Goal: Task Accomplishment & Management: Complete application form

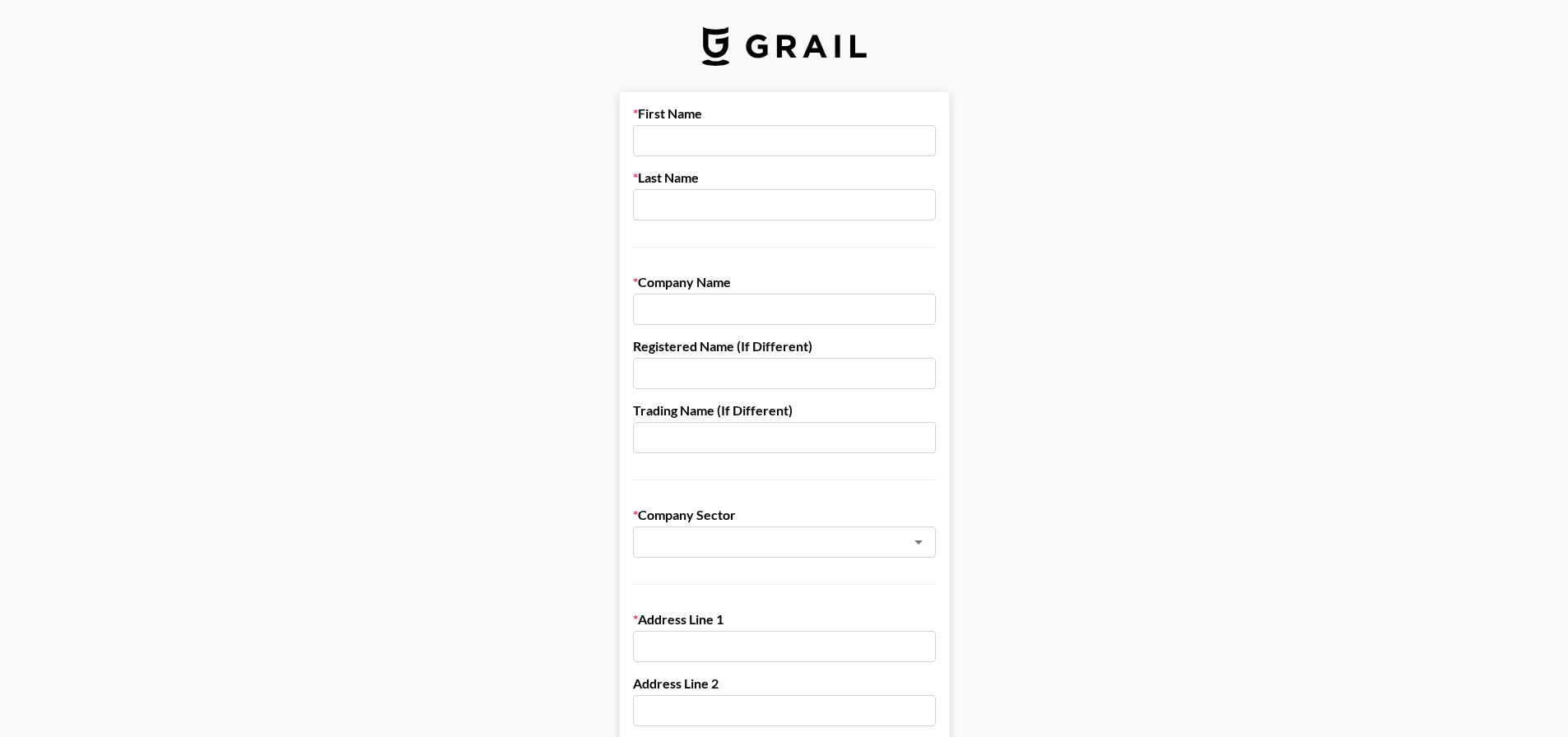
click at [699, 143] on input "text" at bounding box center [784, 140] width 303 height 31
click at [738, 148] on input "text" at bounding box center [784, 140] width 303 height 31
click at [738, 141] on input "text" at bounding box center [784, 140] width 303 height 31
click at [691, 204] on input "text" at bounding box center [784, 205] width 303 height 31
click at [696, 533] on input "text" at bounding box center [762, 542] width 239 height 18
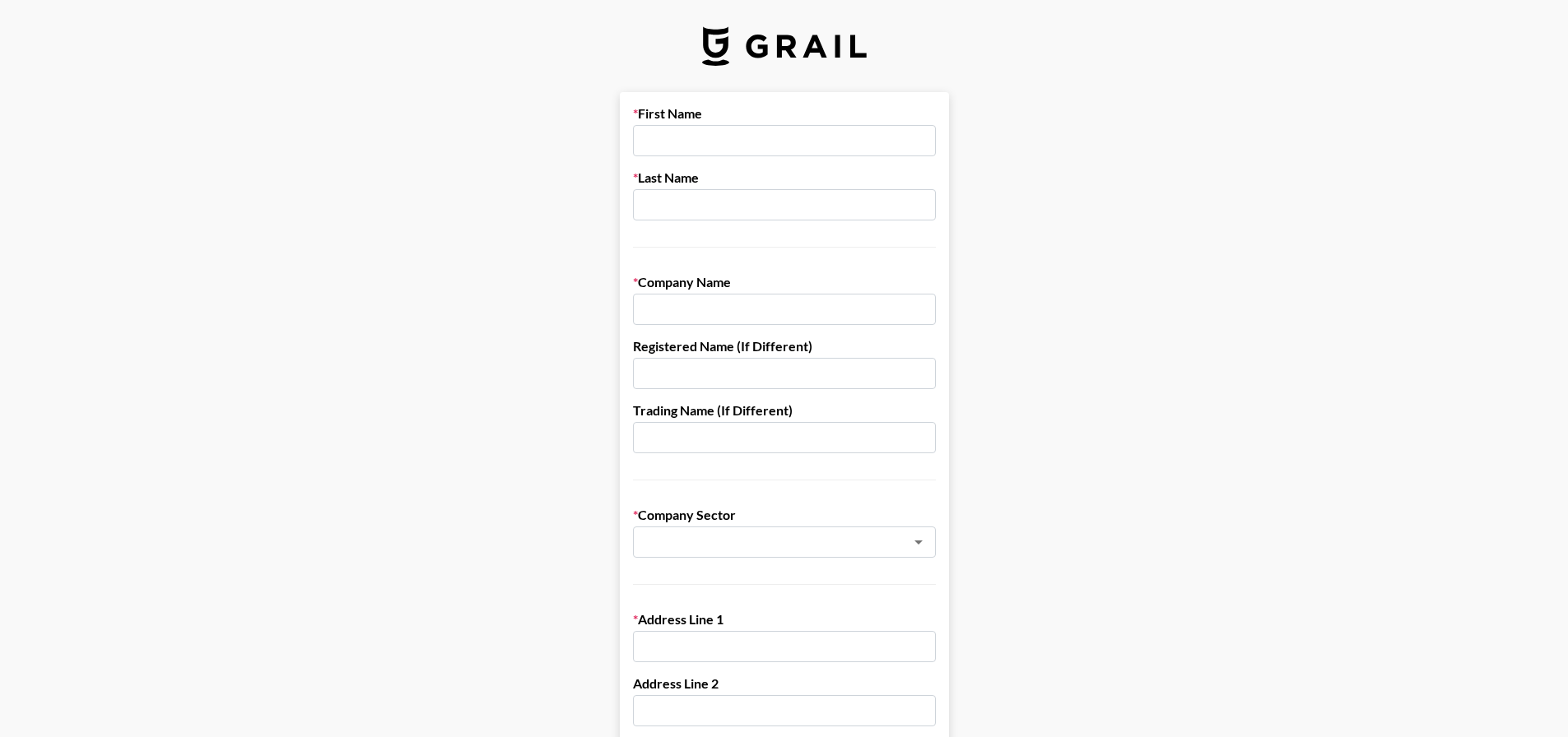
click at [741, 622] on label "Address Line 1" at bounding box center [784, 620] width 303 height 17
click at [698, 308] on input "text" at bounding box center [784, 309] width 303 height 31
click at [700, 151] on input "text" at bounding box center [784, 140] width 303 height 31
click at [720, 145] on input "A" at bounding box center [784, 140] width 303 height 31
type input "[PERSON_NAME]"
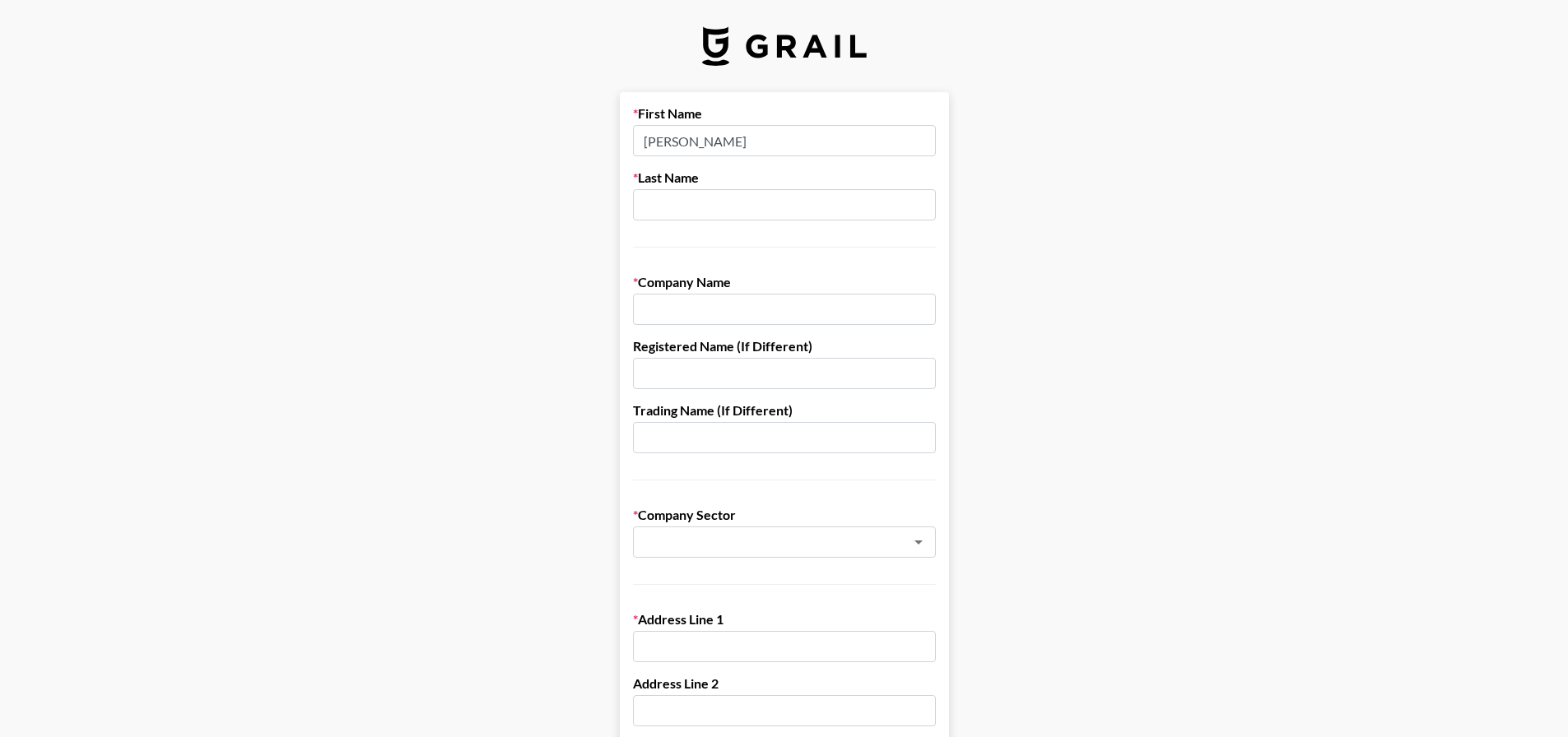
click at [770, 212] on input "text" at bounding box center [784, 205] width 303 height 31
type input "V"
type input "[PERSON_NAME]"
click at [730, 301] on input "text" at bounding box center [784, 309] width 303 height 31
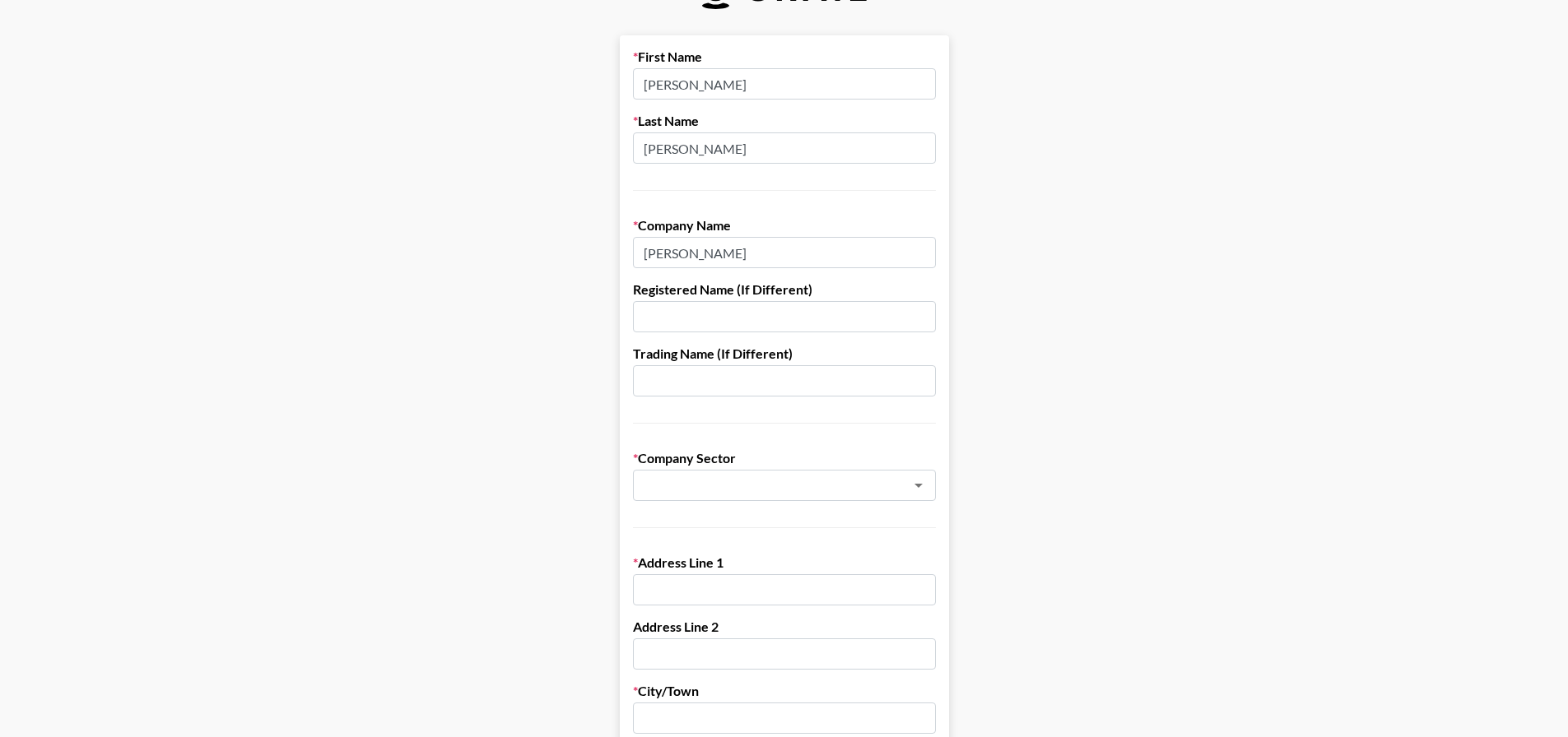
scroll to position [82, 0]
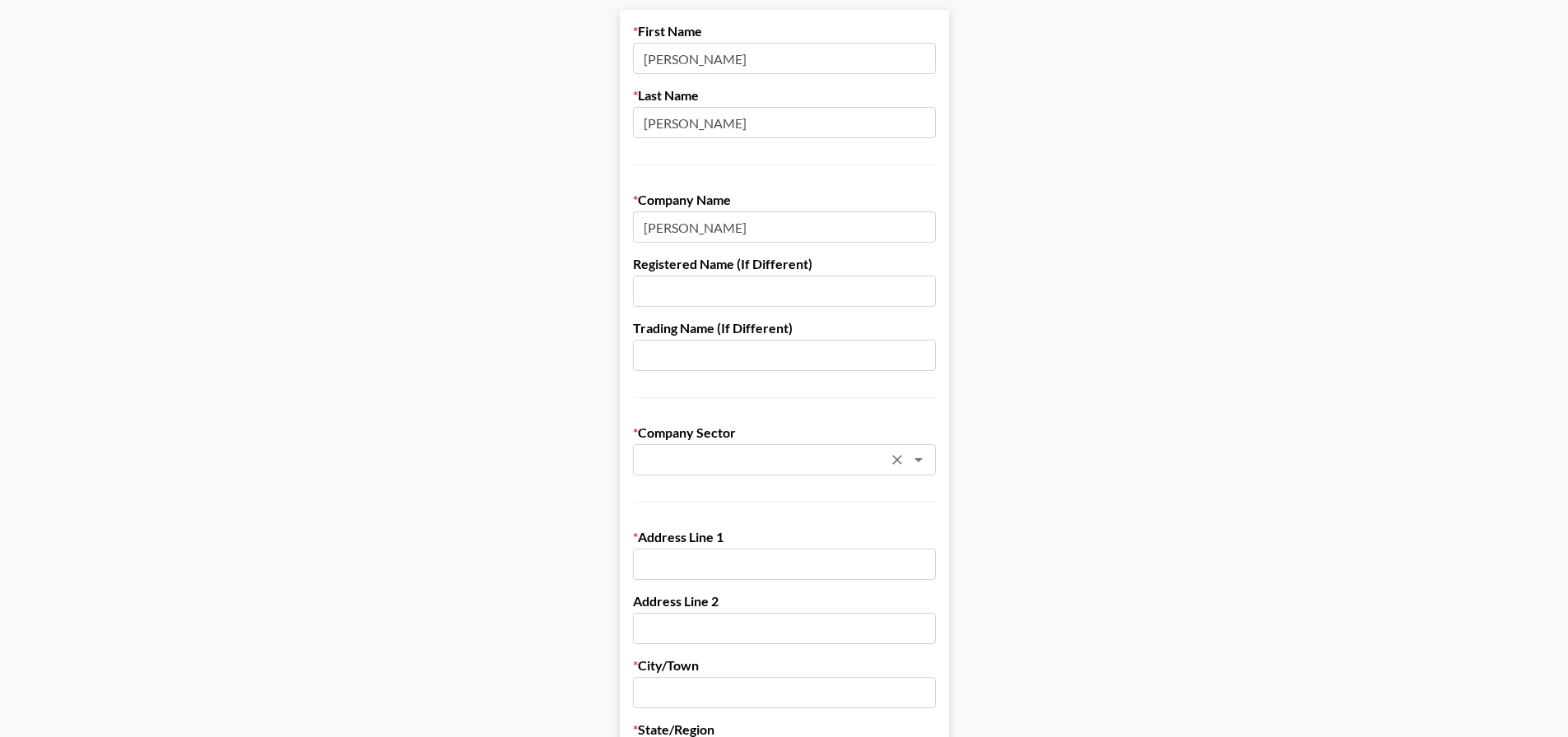
click at [737, 444] on div "​" at bounding box center [784, 460] width 303 height 31
type input "[PERSON_NAME]"
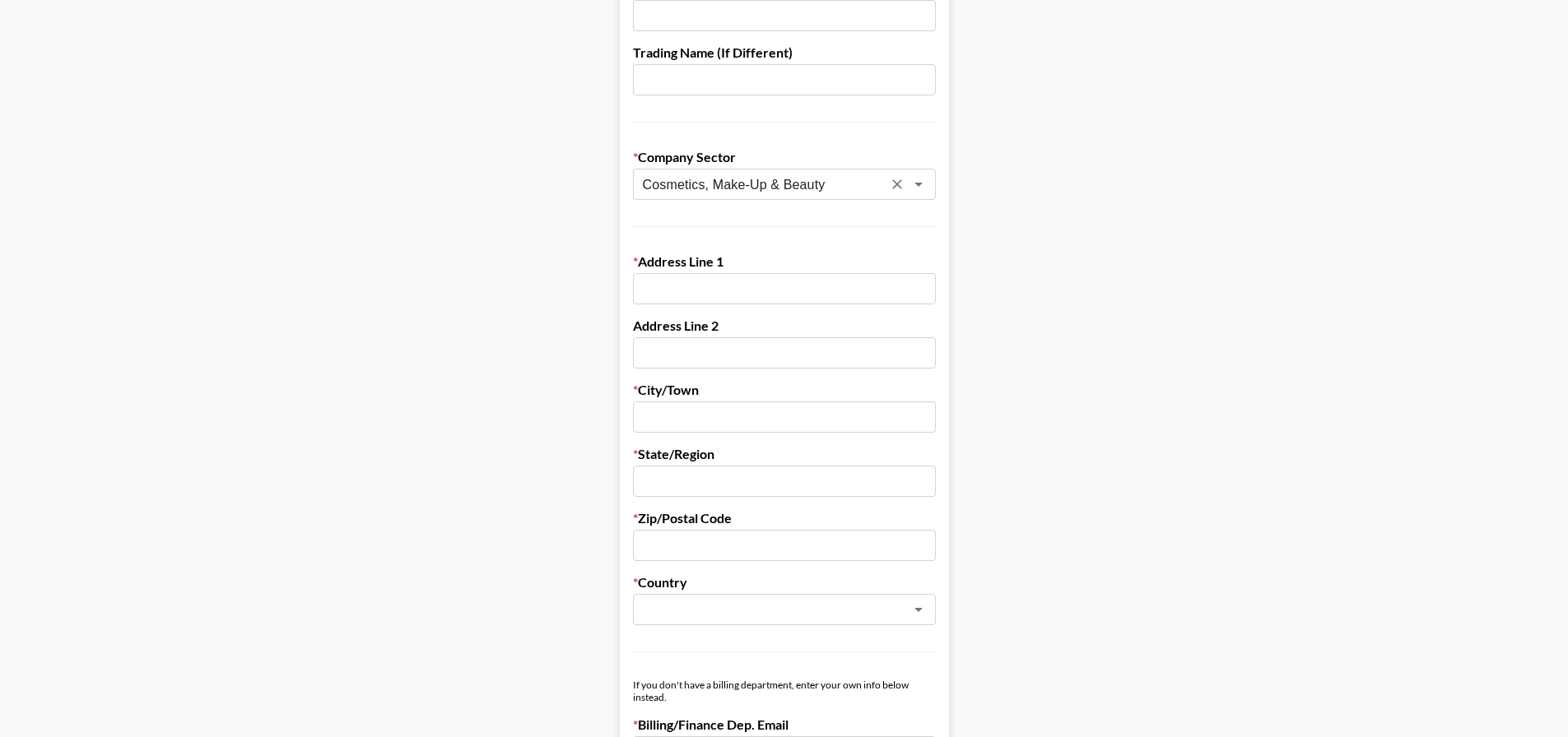
scroll to position [329, 0]
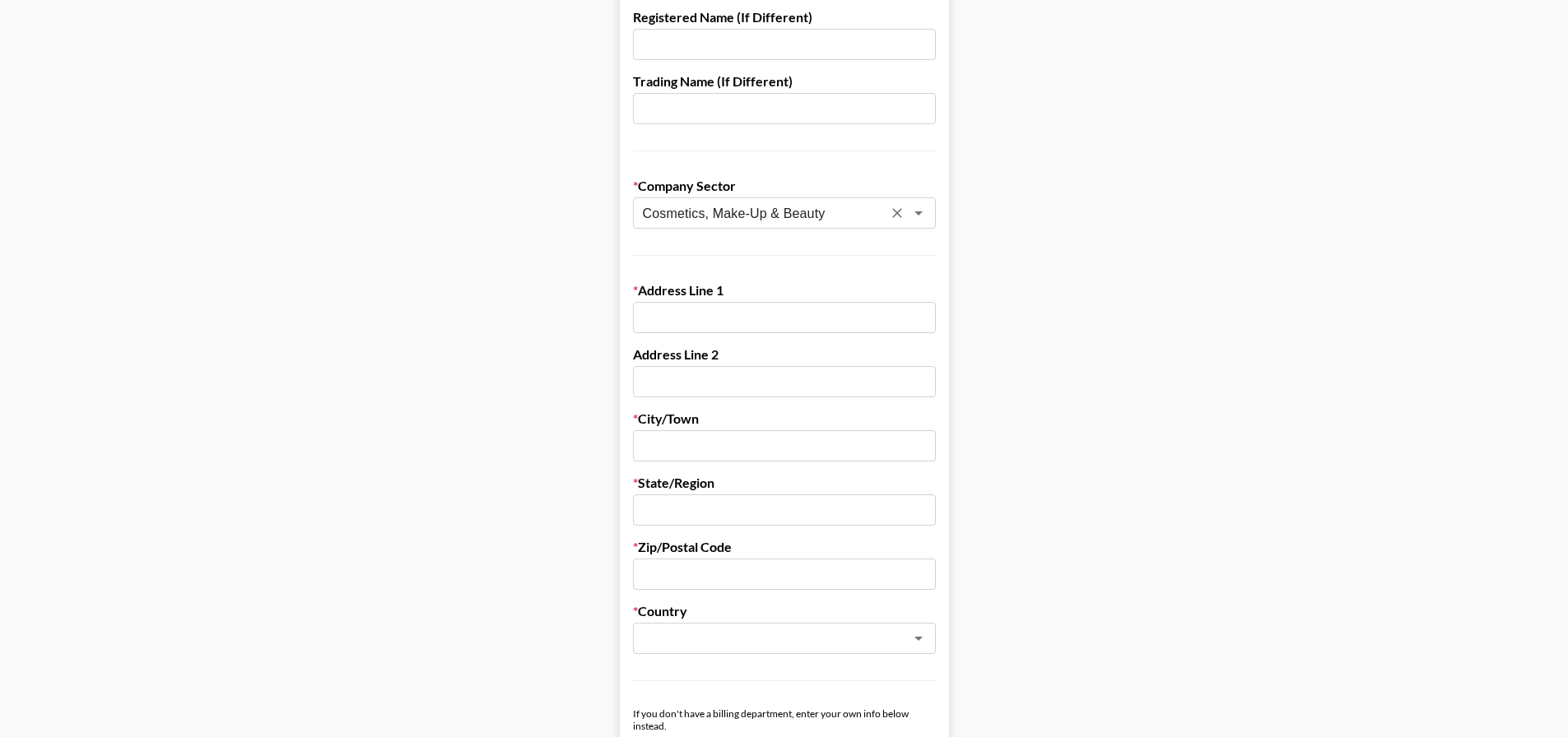
type input "Cosmetics, Make-Up & Beauty"
click at [692, 327] on input "text" at bounding box center [784, 318] width 303 height 31
click at [683, 315] on input "text" at bounding box center [784, 318] width 303 height 31
click at [696, 317] on input "text" at bounding box center [784, 318] width 303 height 31
click at [683, 321] on input "text" at bounding box center [784, 318] width 303 height 31
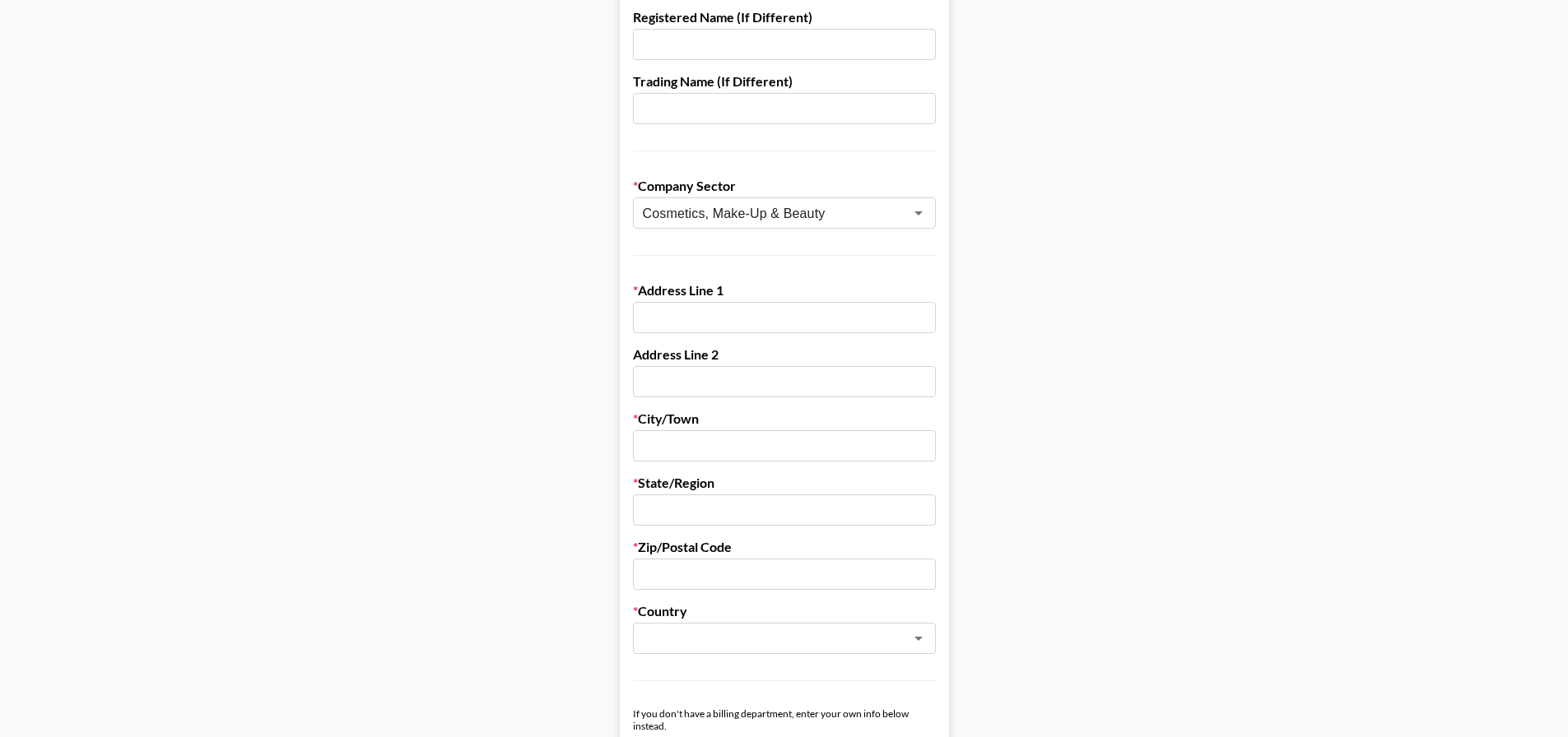
paste input "[STREET_ADDRESS]"
drag, startPoint x: 880, startPoint y: 321, endPoint x: 940, endPoint y: 320, distance: 60.0
click at [935, 320] on input "[STREET_ADDRESS]" at bounding box center [784, 318] width 303 height 31
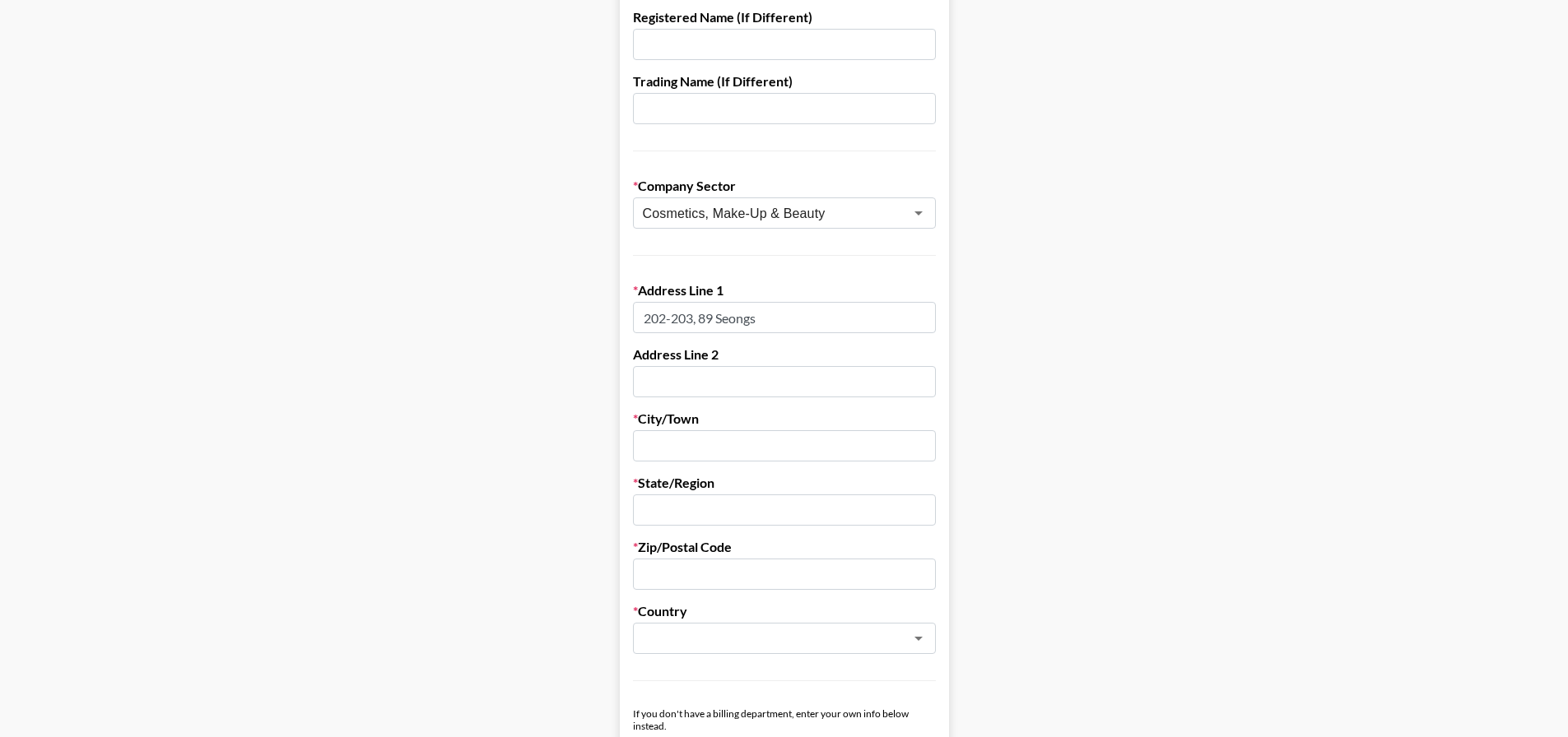
drag, startPoint x: 809, startPoint y: 321, endPoint x: 393, endPoint y: 265, distance: 419.8
click at [393, 265] on main "First Name [PERSON_NAME] Last Name [PERSON_NAME] Company Name [PERSON_NAME] Reg…" at bounding box center [783, 473] width 1541 height 1421
paste input "uil-ro Seongdong-[GEOGRAPHIC_DATA], [GEOGRAPHIC_DATA], [GEOGRAPHIC_DATA]"
drag, startPoint x: 705, startPoint y: 319, endPoint x: 867, endPoint y: 332, distance: 162.5
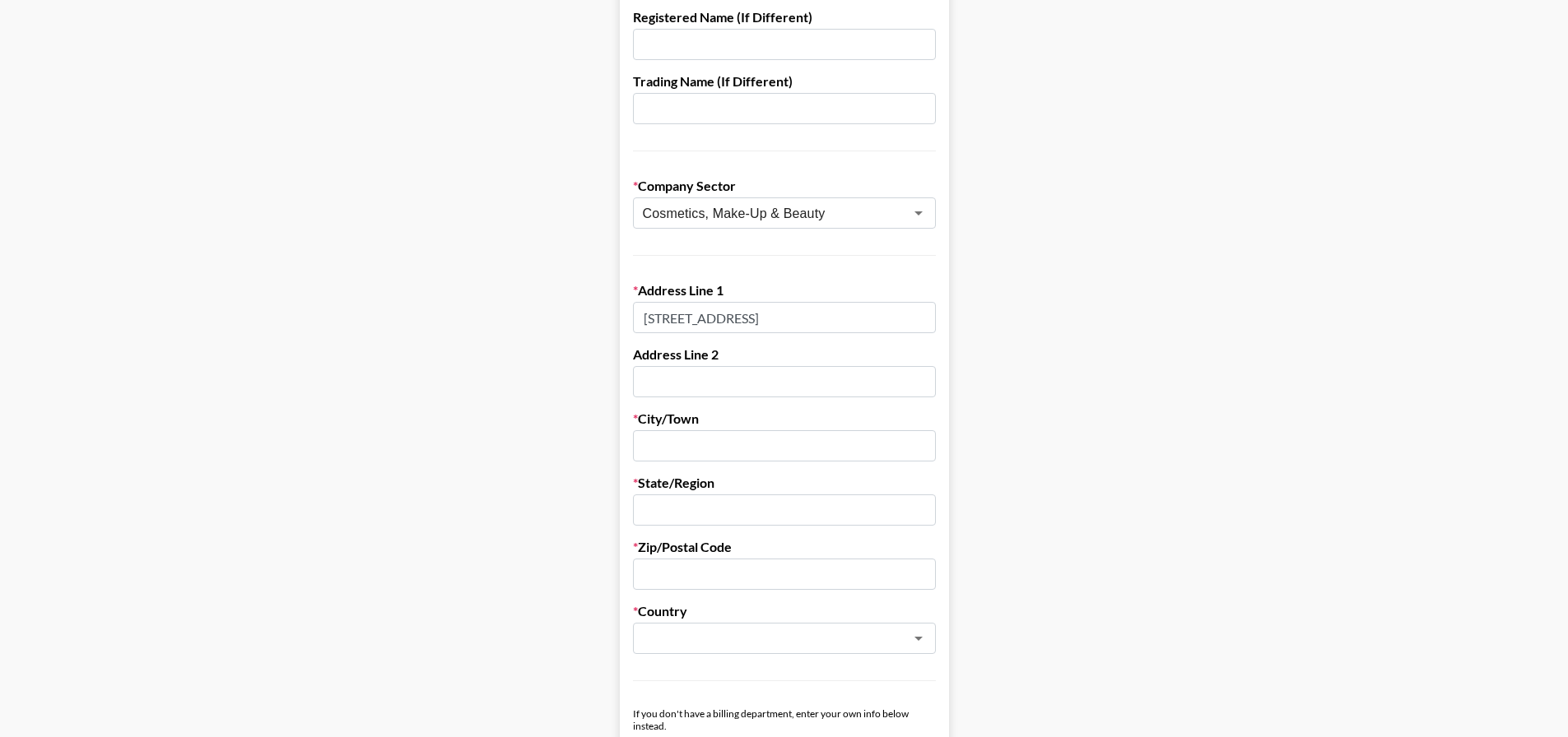
click at [867, 332] on input "[STREET_ADDRESS]" at bounding box center [784, 318] width 303 height 31
click at [869, 320] on input "[STREET_ADDRESS]" at bounding box center [784, 318] width 303 height 31
click at [872, 317] on input "[STREET_ADDRESS]" at bounding box center [784, 318] width 303 height 31
drag, startPoint x: 868, startPoint y: 318, endPoint x: 895, endPoint y: 323, distance: 27.5
click at [897, 322] on input "[STREET_ADDRESS]" at bounding box center [784, 318] width 303 height 31
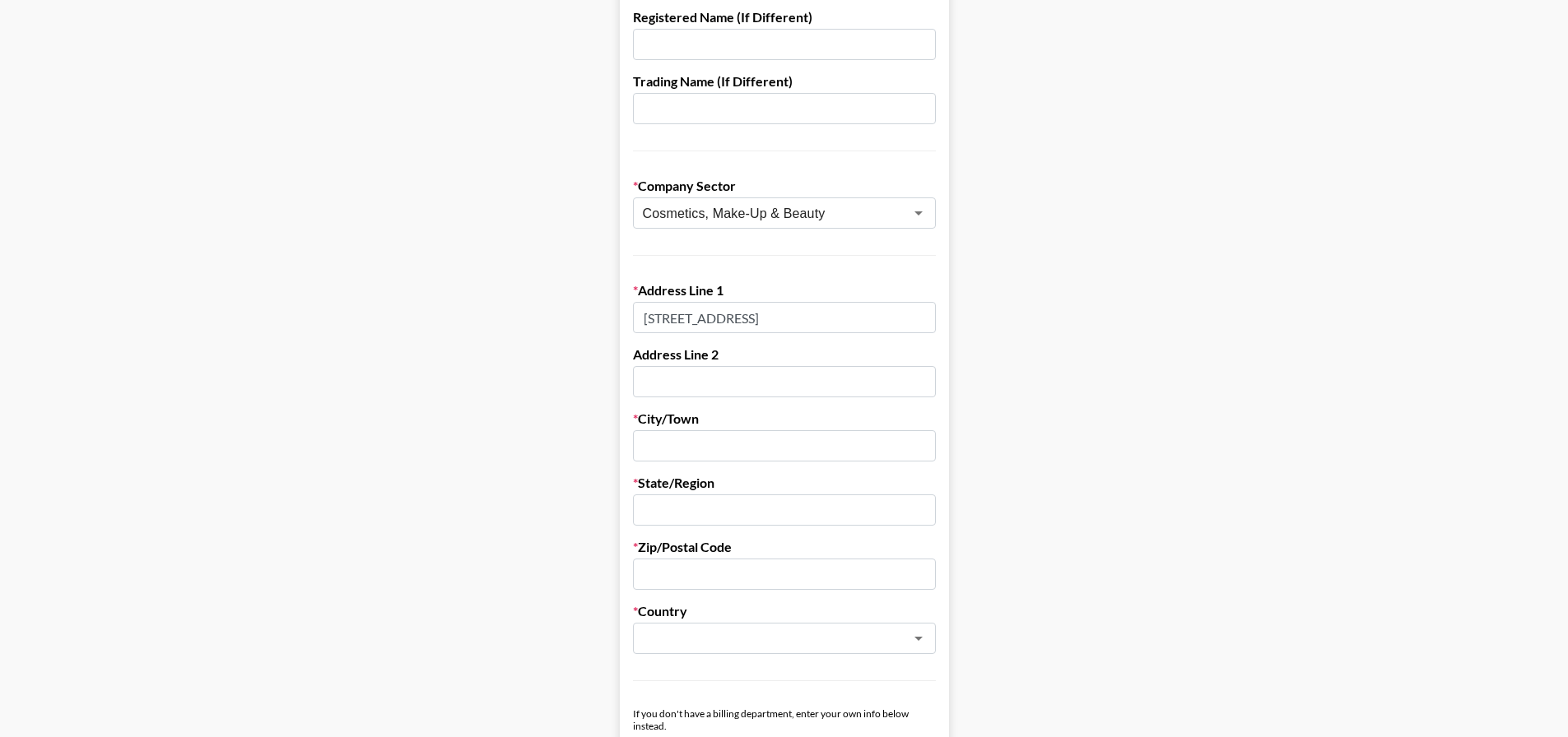
type input "[STREET_ADDRESS]"
click at [1130, 344] on main "First Name [PERSON_NAME] Last Name [PERSON_NAME] Company Name [PERSON_NAME] Reg…" at bounding box center [783, 473] width 1541 height 1421
click at [676, 434] on input "text" at bounding box center [784, 446] width 303 height 31
type input "[GEOGRAPHIC_DATA]"
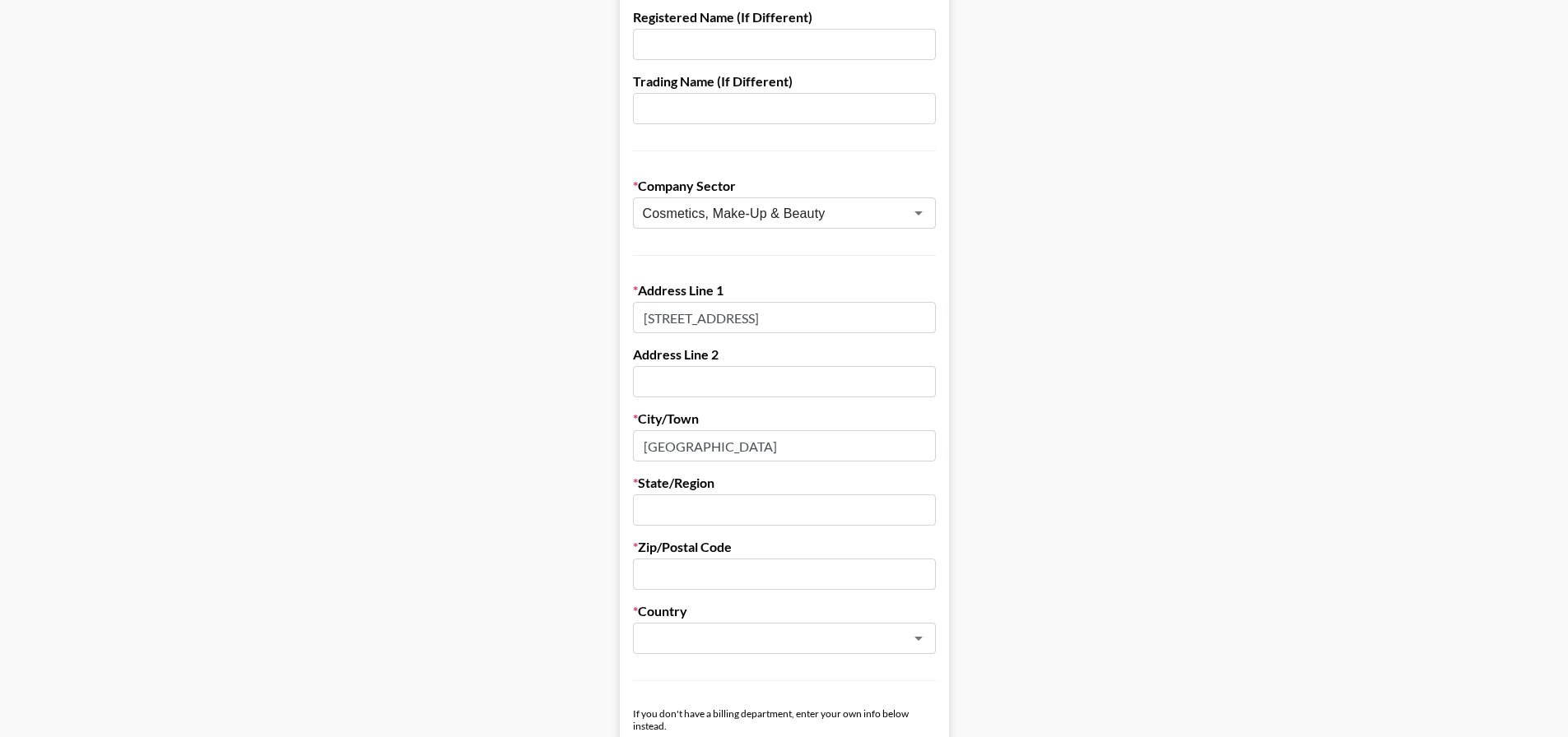
click at [706, 509] on input "text" at bounding box center [784, 511] width 303 height 31
type input "[GEOGRAPHIC_DATA]"
drag, startPoint x: 708, startPoint y: 320, endPoint x: 971, endPoint y: 336, distance: 263.5
click at [984, 336] on main "First Name [PERSON_NAME] Last Name [PERSON_NAME] Company Name [PERSON_NAME] Reg…" at bounding box center [783, 473] width 1541 height 1421
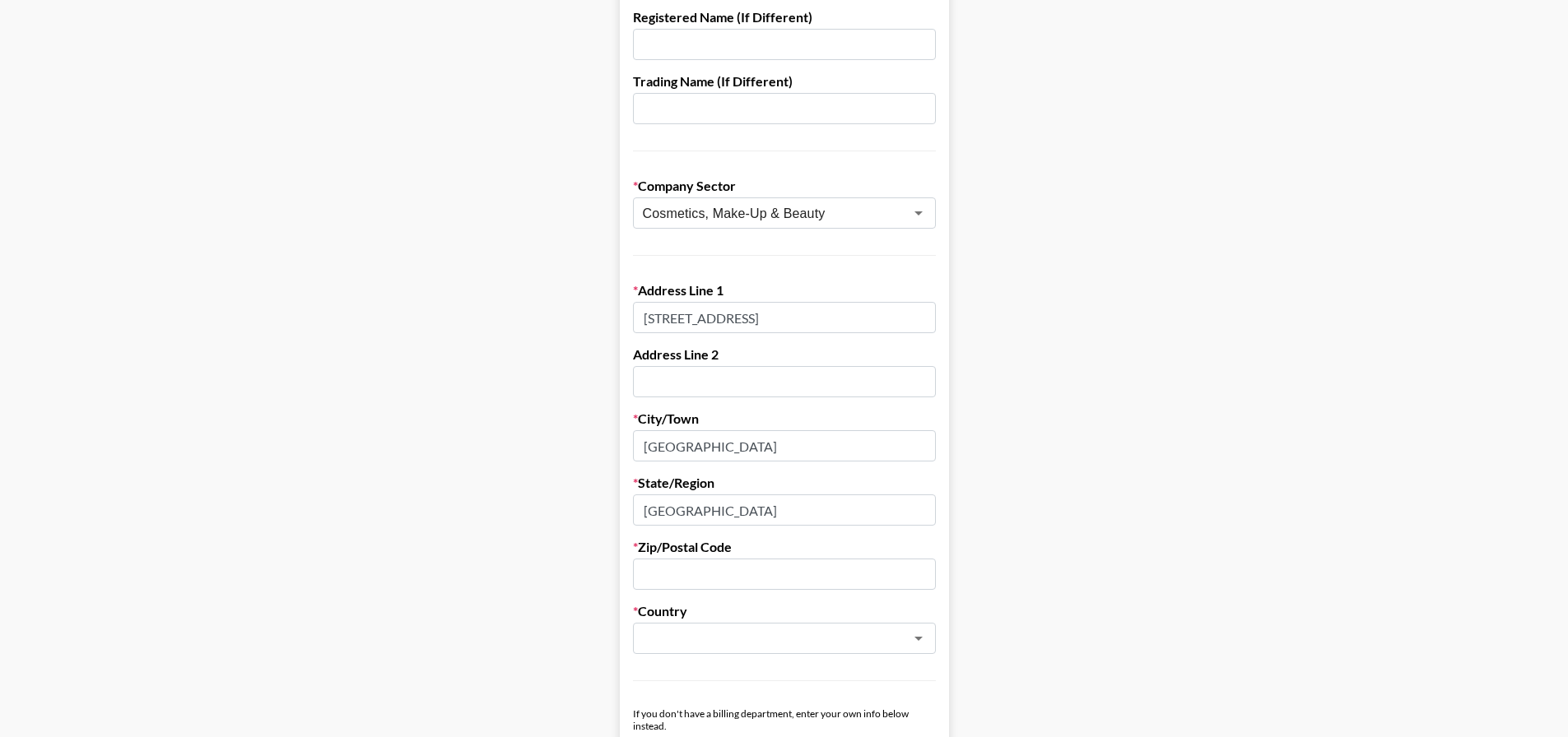
click at [879, 320] on input "[STREET_ADDRESS]" at bounding box center [784, 318] width 303 height 31
drag, startPoint x: 865, startPoint y: 318, endPoint x: 1003, endPoint y: 329, distance: 138.4
click at [1003, 329] on main "First Name [PERSON_NAME] Last Name [PERSON_NAME] Company Name [PERSON_NAME] Reg…" at bounding box center [783, 473] width 1541 height 1421
type input "[STREET_ADDRESS][PERSON_NAME],"
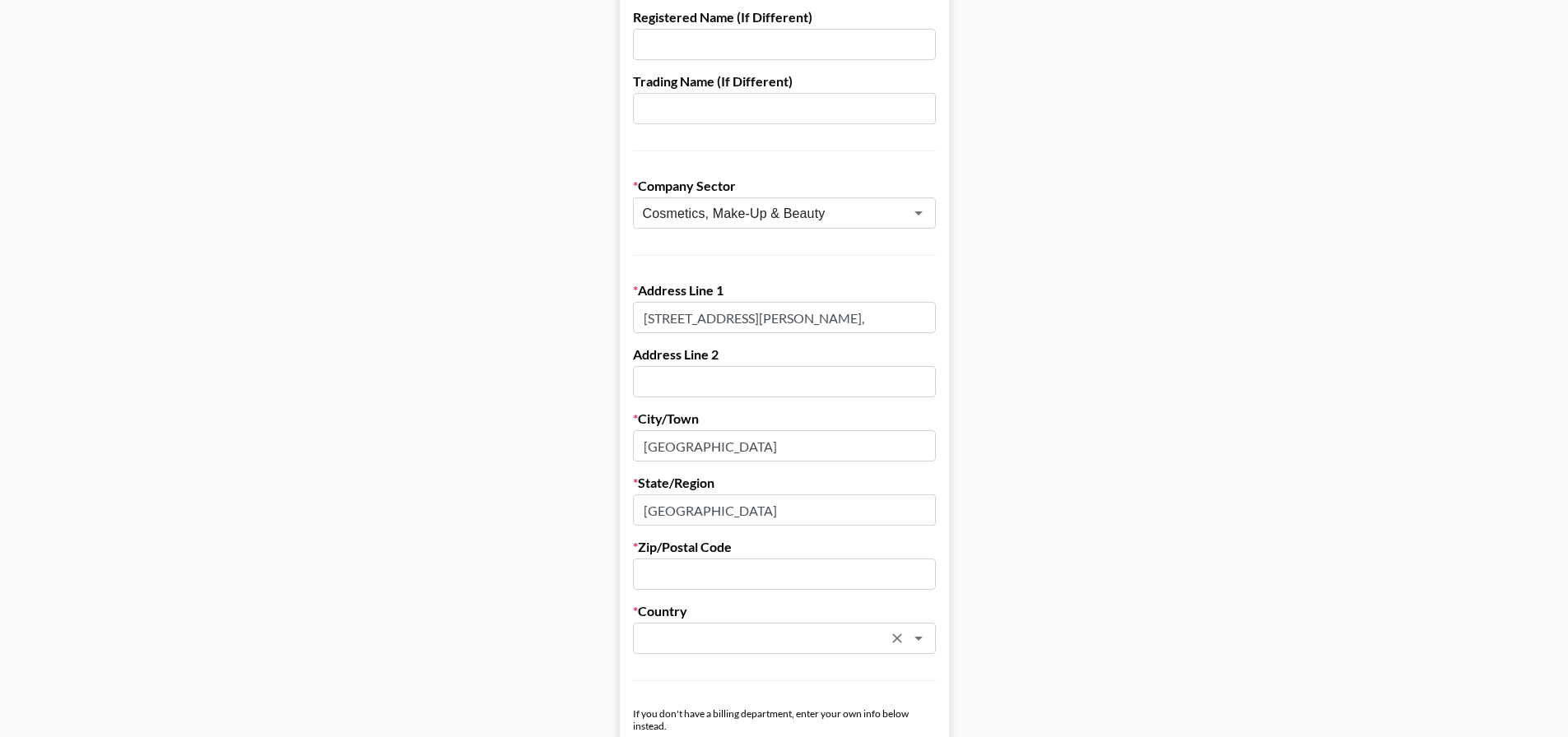
click at [692, 638] on input "text" at bounding box center [762, 639] width 239 height 18
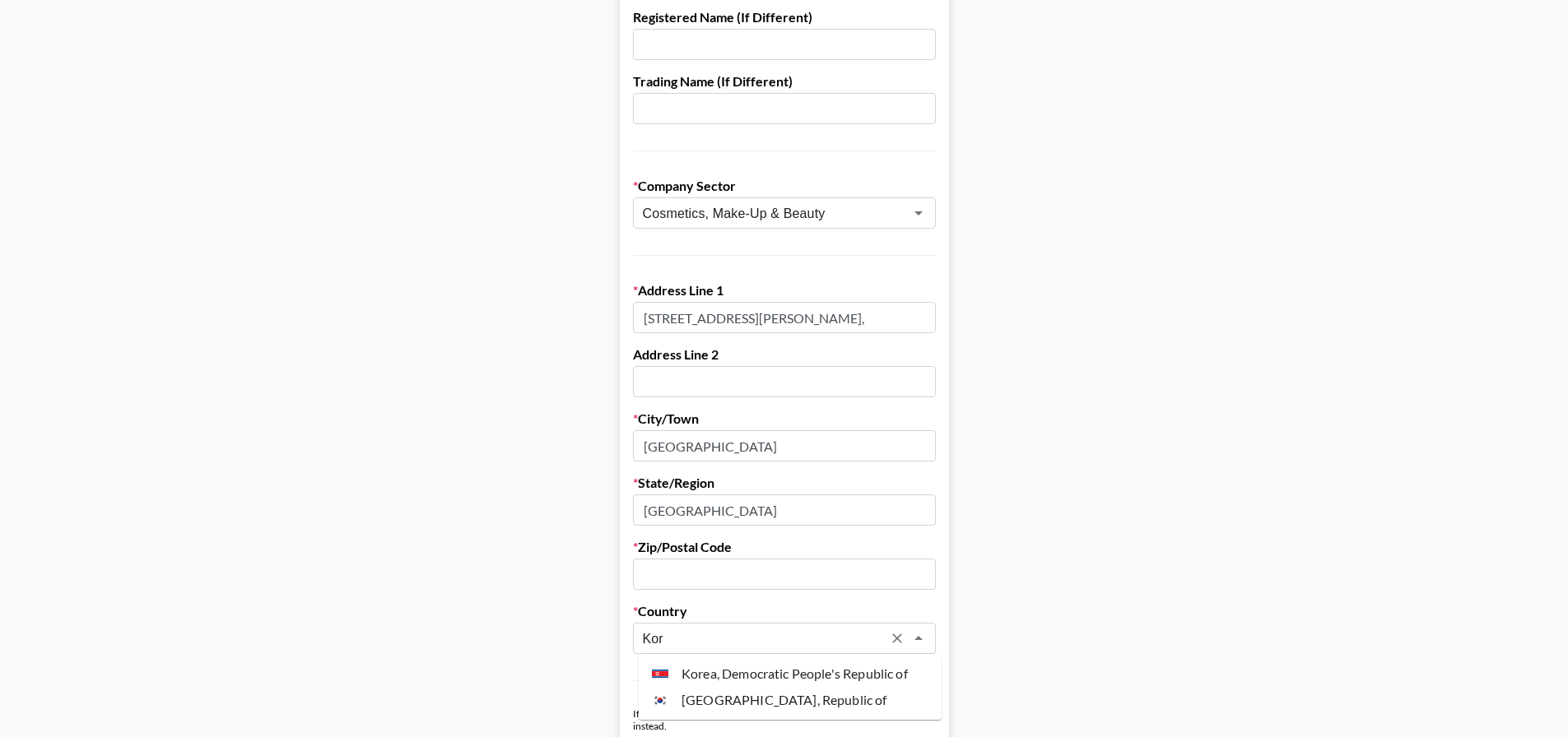
click at [749, 697] on li "[GEOGRAPHIC_DATA], Republic of" at bounding box center [790, 700] width 303 height 27
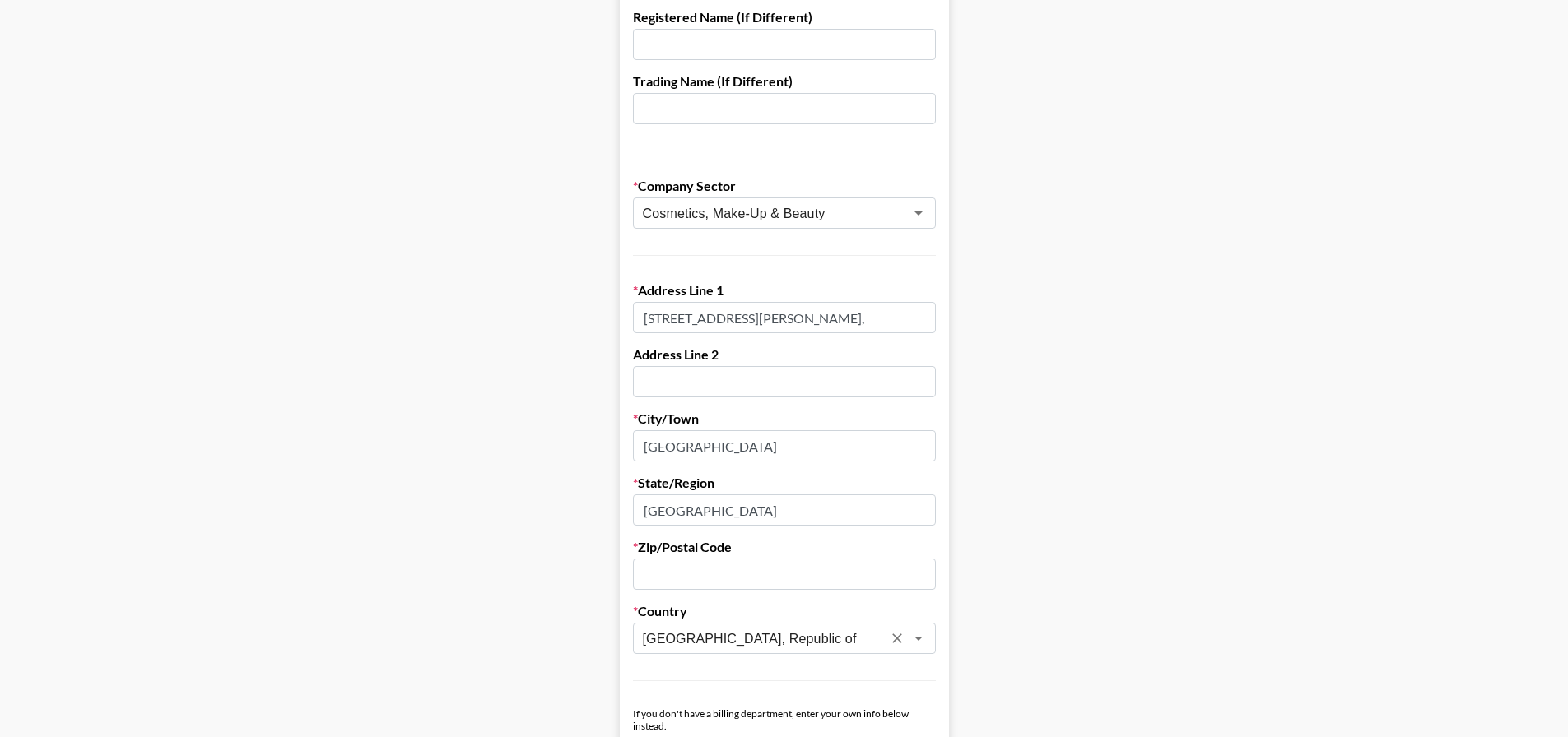
type input "[GEOGRAPHIC_DATA], Republic of"
click at [676, 573] on input "text" at bounding box center [784, 574] width 303 height 31
drag, startPoint x: 648, startPoint y: 316, endPoint x: 697, endPoint y: 323, distance: 49.5
click at [697, 323] on input "[STREET_ADDRESS][PERSON_NAME]," at bounding box center [784, 318] width 303 height 31
click at [682, 562] on input "text" at bounding box center [784, 574] width 303 height 31
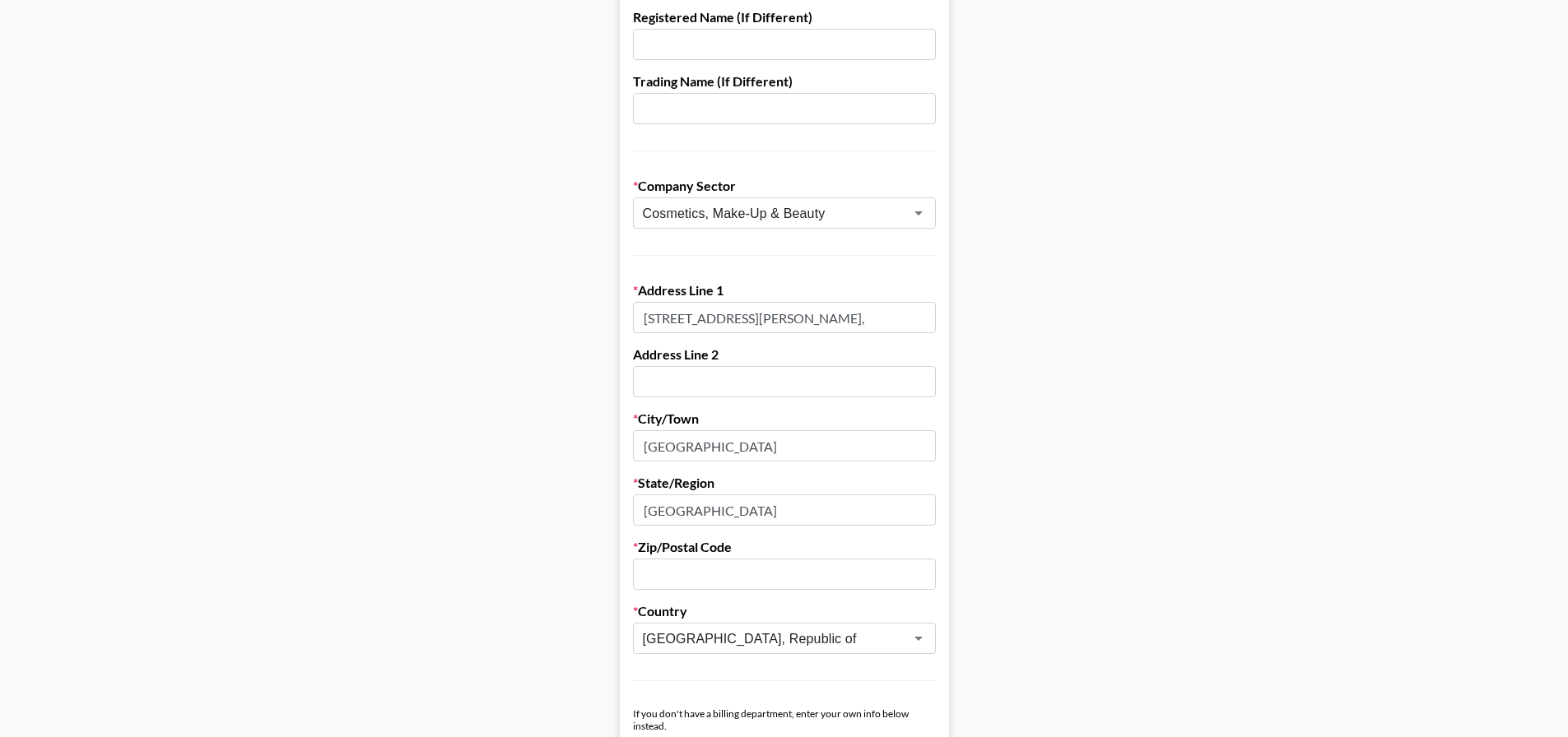
paste input "202-203"
type input "202-203"
click at [983, 572] on main "First Name [PERSON_NAME] Last Name [PERSON_NAME] Company Name [PERSON_NAME] Reg…" at bounding box center [783, 473] width 1541 height 1421
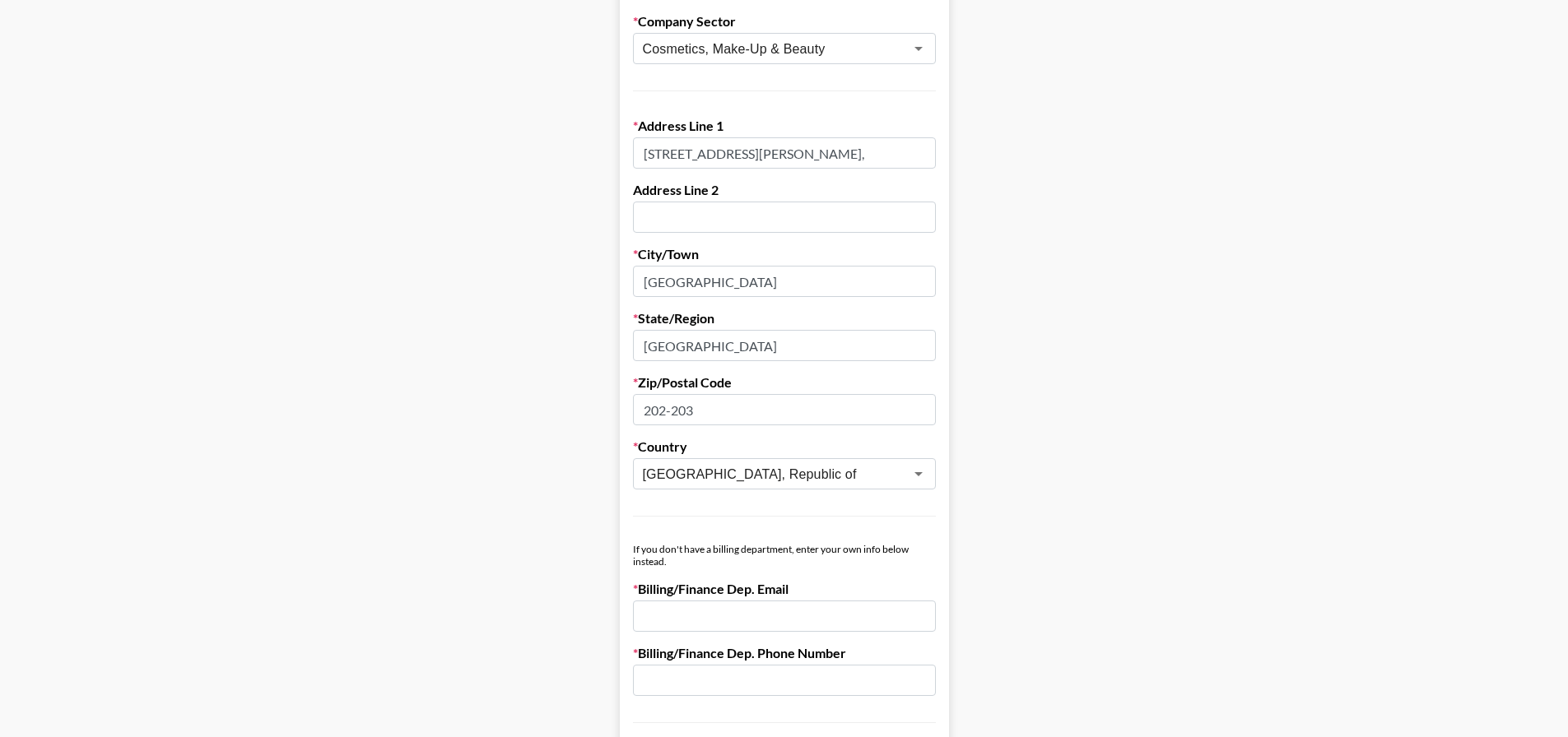
scroll to position [576, 0]
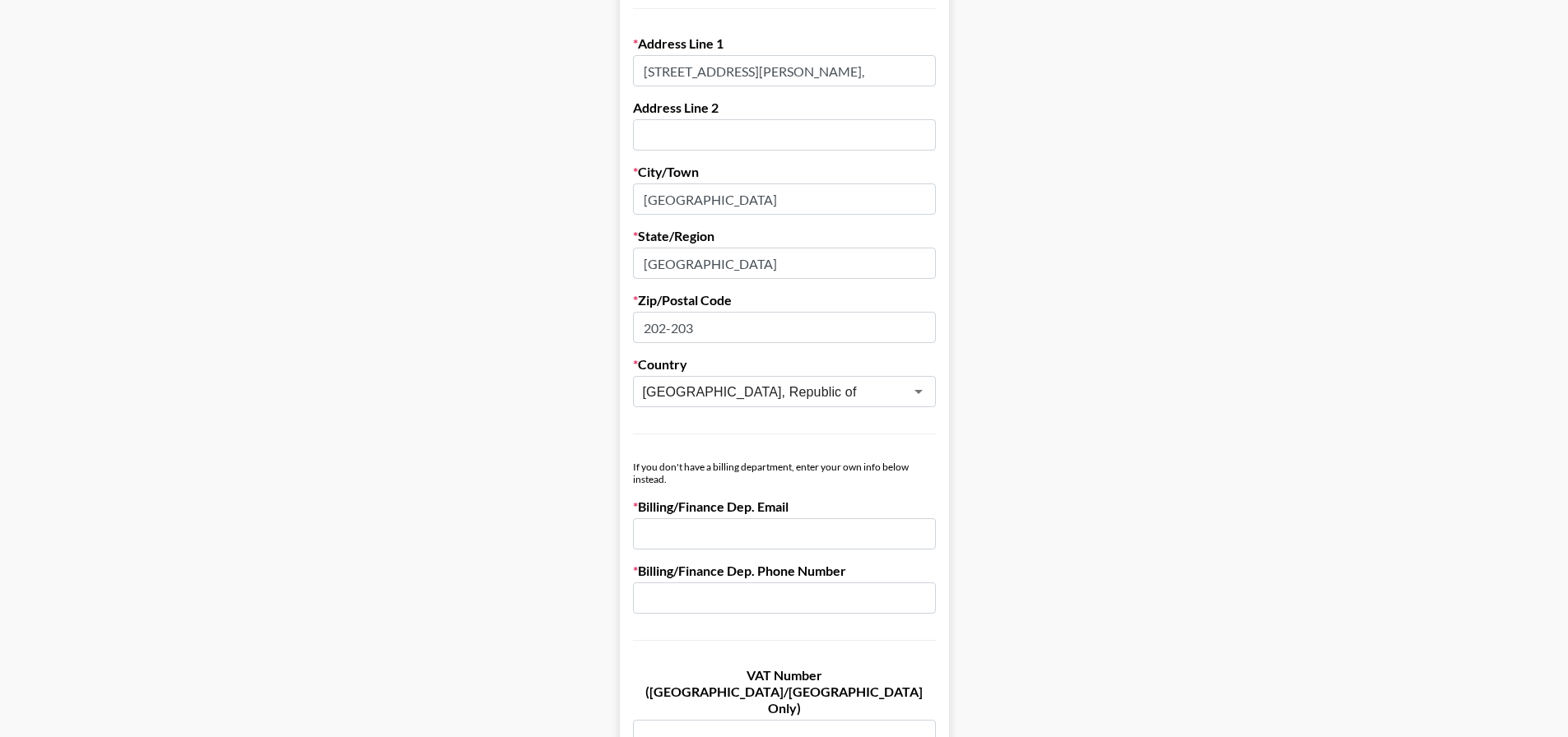
click at [742, 532] on input "email" at bounding box center [784, 534] width 303 height 31
click at [753, 539] on input "email" at bounding box center [784, 534] width 303 height 31
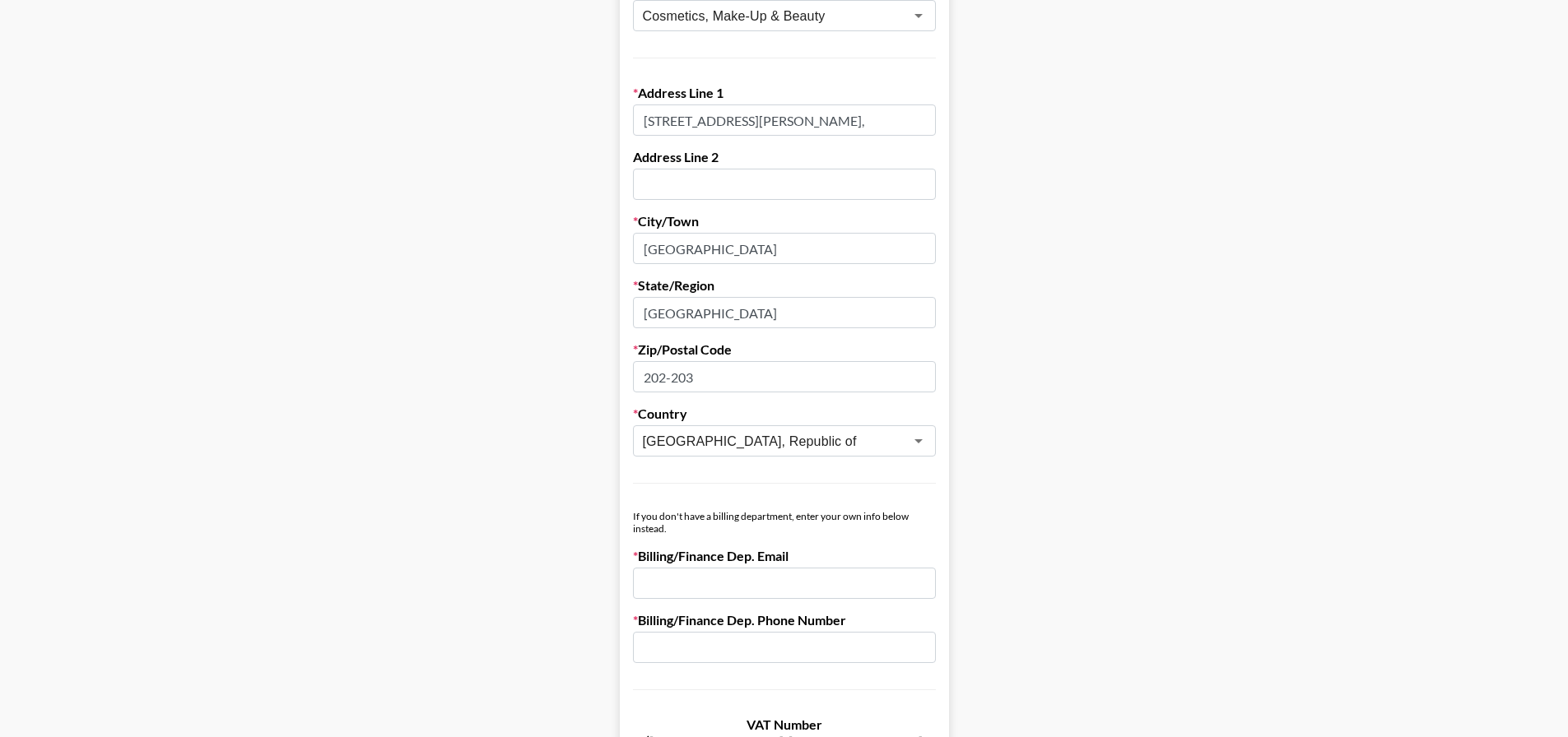
scroll to position [741, 0]
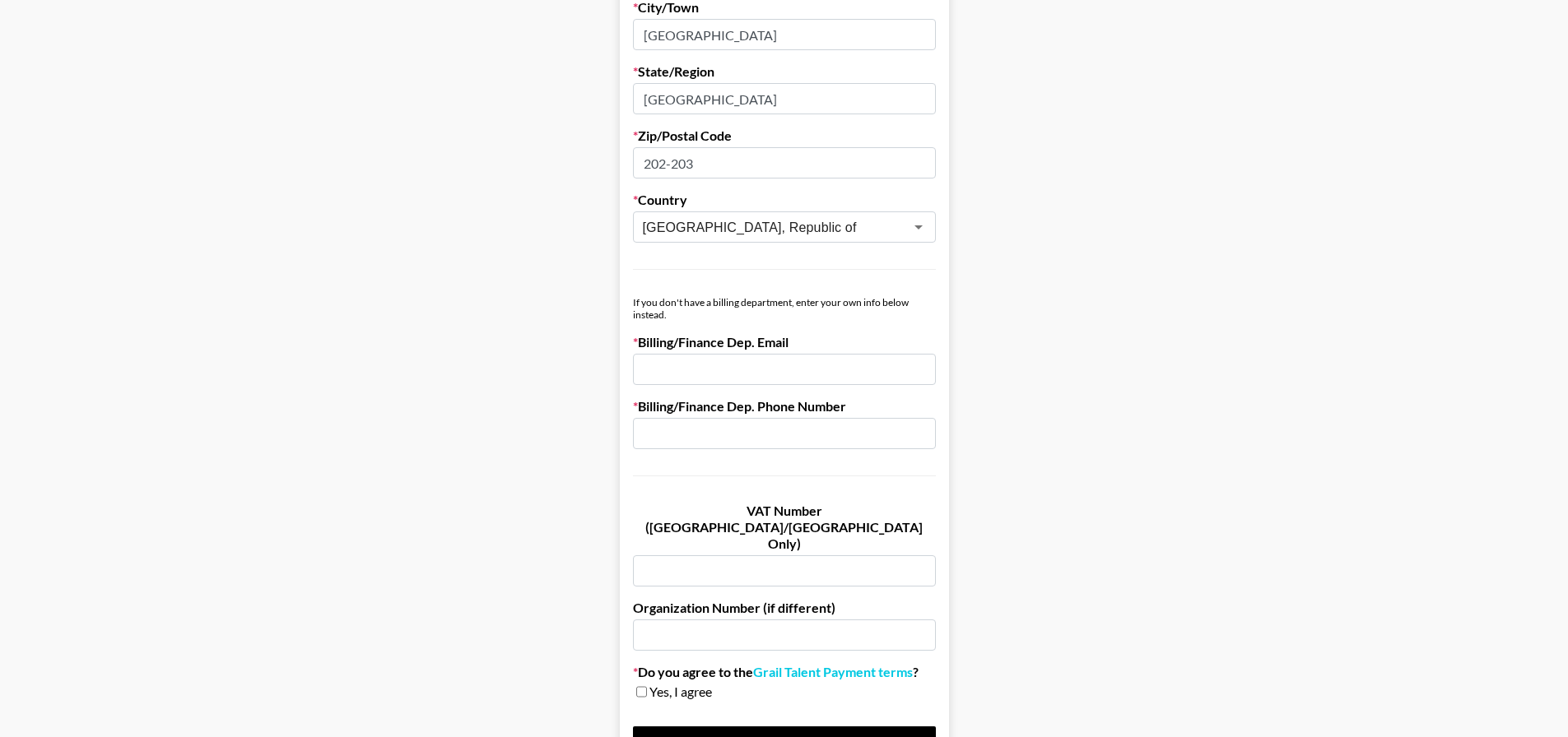
click at [724, 368] on input "email" at bounding box center [784, 369] width 303 height 31
click at [791, 371] on input "[PERSON_NAME]." at bounding box center [784, 369] width 303 height 31
type input "[PERSON_NAME][EMAIL_ADDRESS][DOMAIN_NAME]"
click at [781, 427] on input "text" at bounding box center [784, 434] width 303 height 31
click at [711, 443] on input "text" at bounding box center [784, 434] width 303 height 31
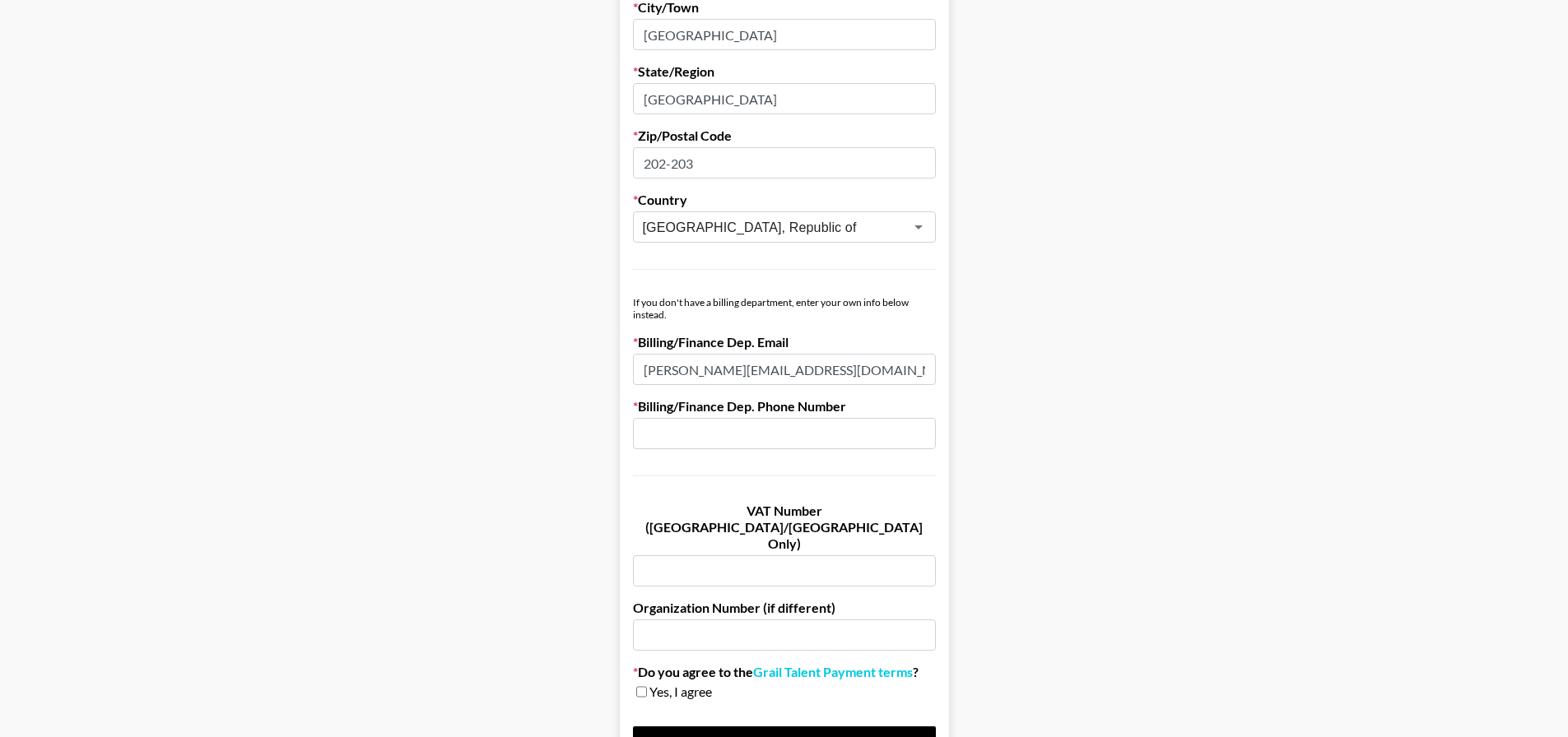
click at [708, 434] on input "text" at bounding box center [784, 434] width 303 height 31
paste input "[PHONE_NUMBER]"
type input "[PHONE_NUMBER]"
click at [1133, 514] on main "First Name [PERSON_NAME] Last Name [PERSON_NAME] Company Name [PERSON_NAME] Reg…" at bounding box center [783, 62] width 1541 height 1421
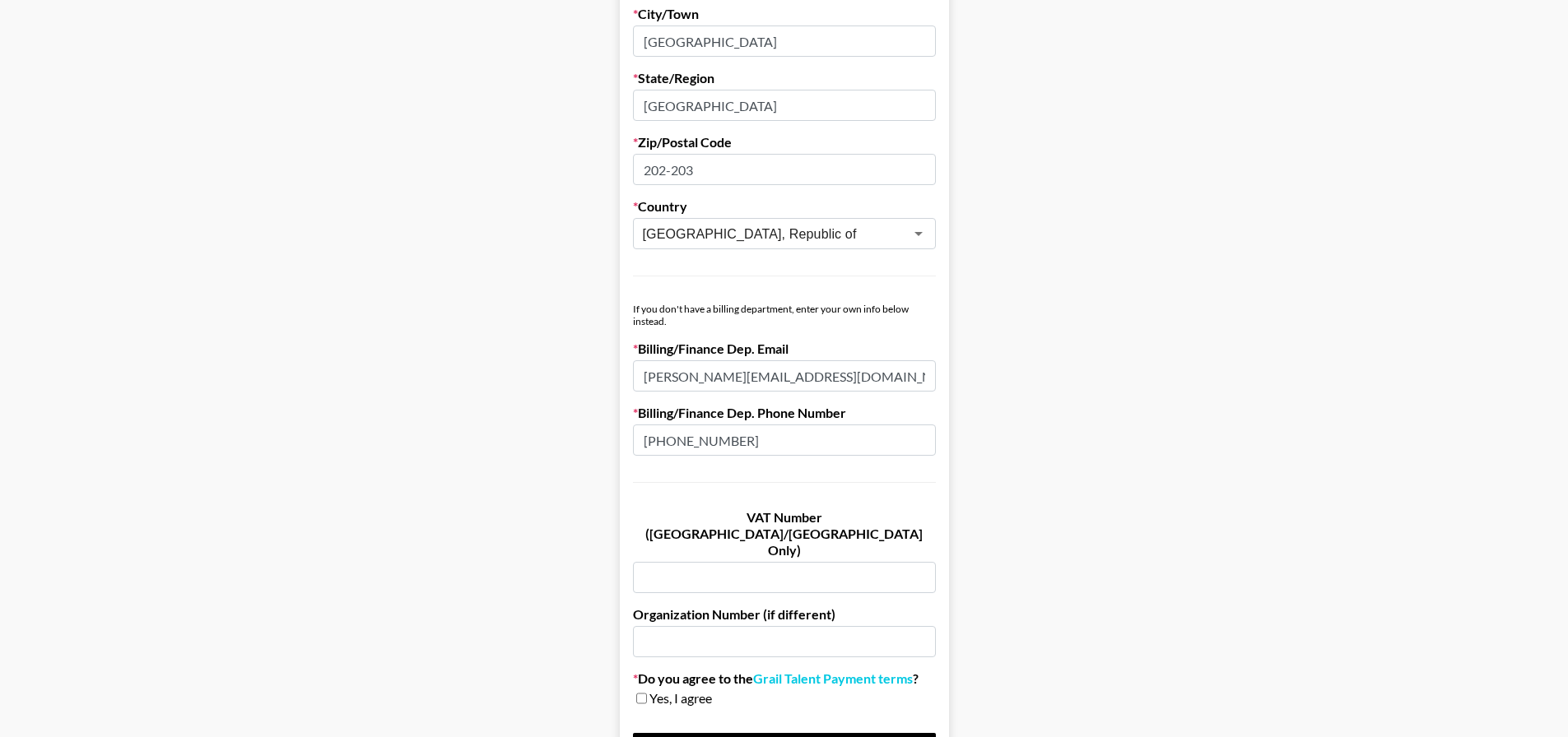
scroll to position [506, 0]
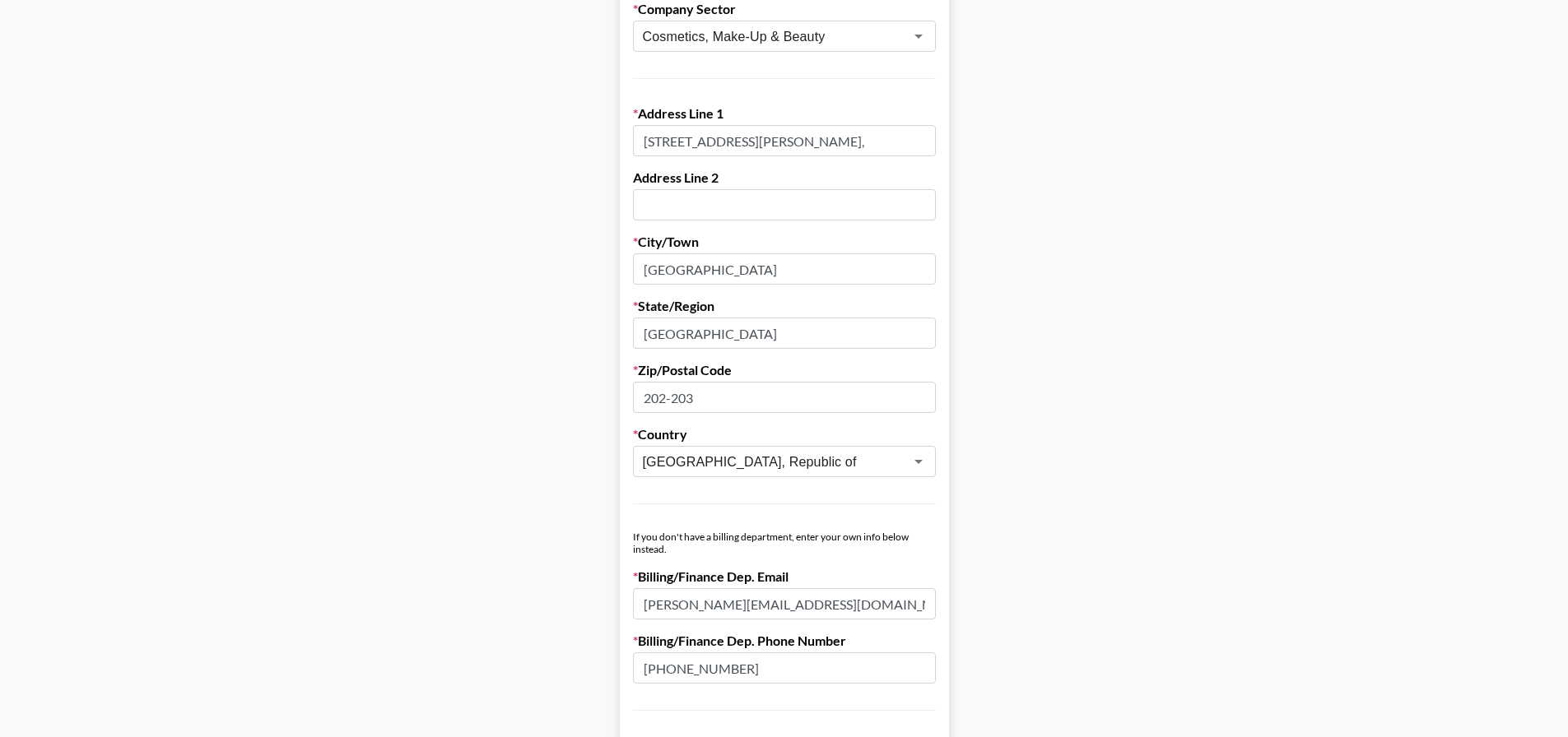
click at [709, 211] on input "text" at bounding box center [784, 205] width 303 height 31
click at [887, 143] on input "[STREET_ADDRESS][PERSON_NAME]," at bounding box center [784, 140] width 303 height 31
type input "202-203, 89 [PERSON_NAME][GEOGRAPHIC_DATA][GEOGRAPHIC_DATA]"
click at [1146, 242] on main "First Name [PERSON_NAME] Last Name [PERSON_NAME] Company Name [PERSON_NAME] Reg…" at bounding box center [783, 296] width 1541 height 1421
click at [714, 398] on input "202-203" at bounding box center [784, 397] width 303 height 31
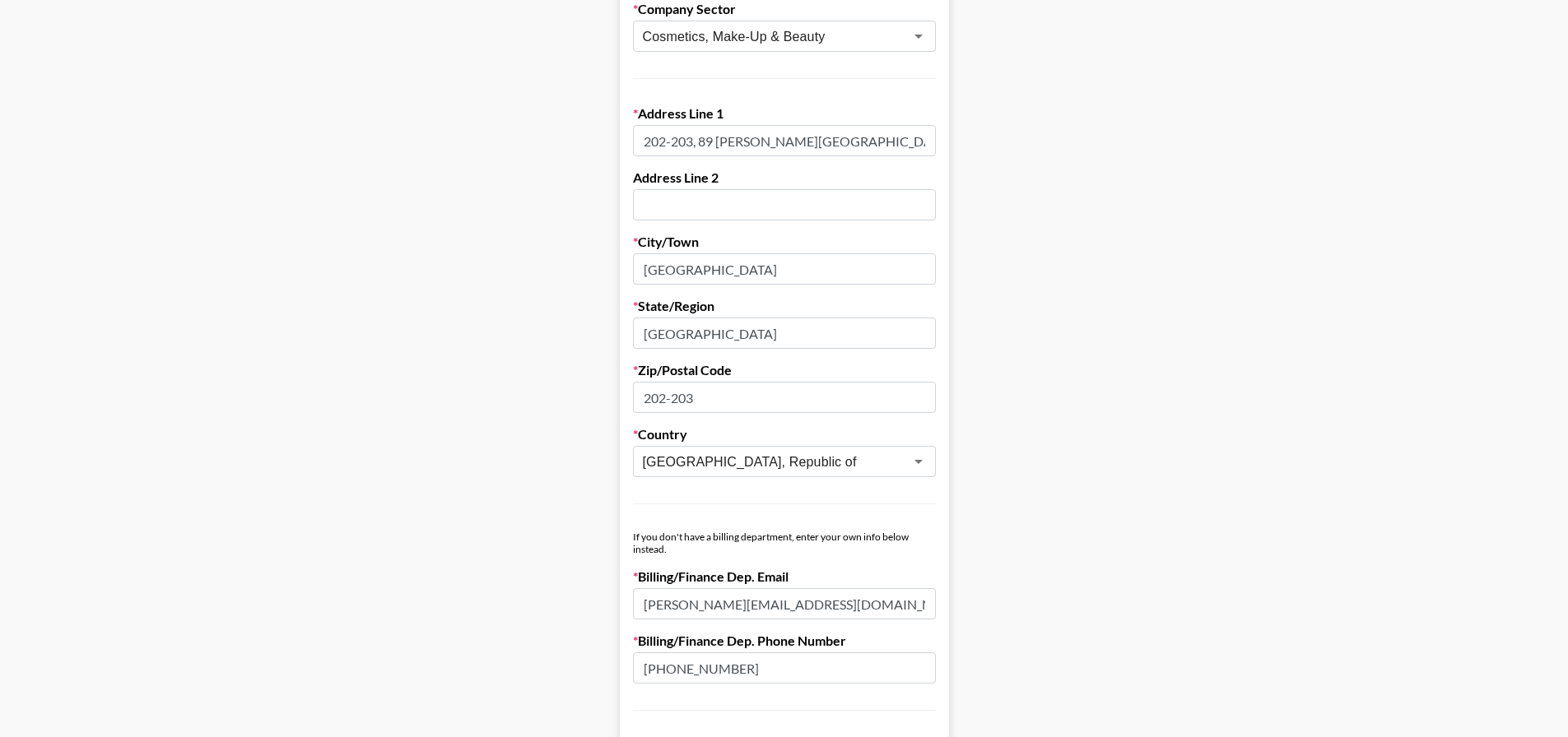
click at [770, 144] on input "202-203, 89 [PERSON_NAME][GEOGRAPHIC_DATA][GEOGRAPHIC_DATA]" at bounding box center [784, 140] width 303 height 31
click at [771, 393] on input "202-203" at bounding box center [784, 397] width 303 height 31
drag, startPoint x: 770, startPoint y: 398, endPoint x: 549, endPoint y: 387, distance: 221.3
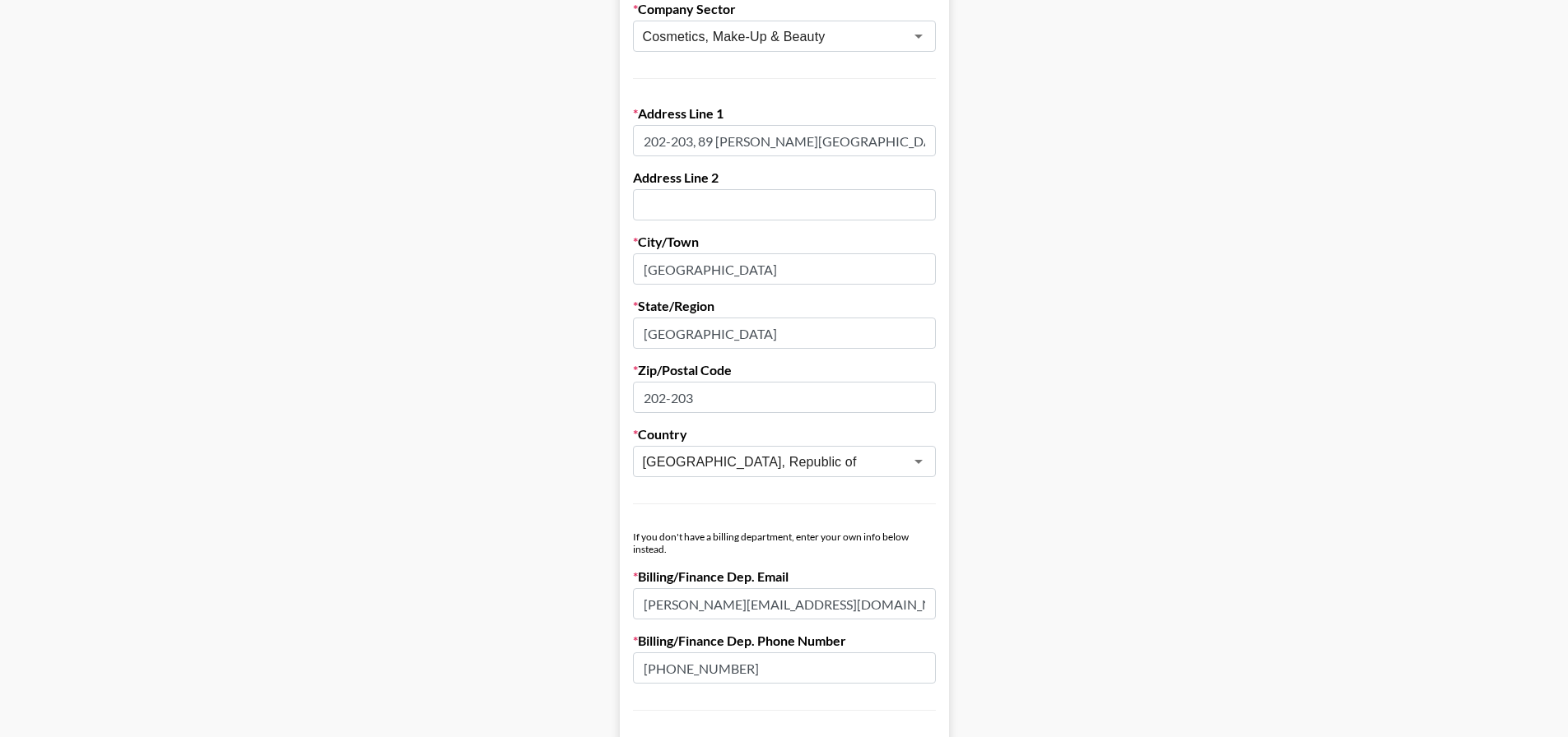
click at [553, 387] on main "First Name [PERSON_NAME] Last Name [PERSON_NAME] Company Name [PERSON_NAME] Reg…" at bounding box center [783, 296] width 1541 height 1421
paste input "04795"
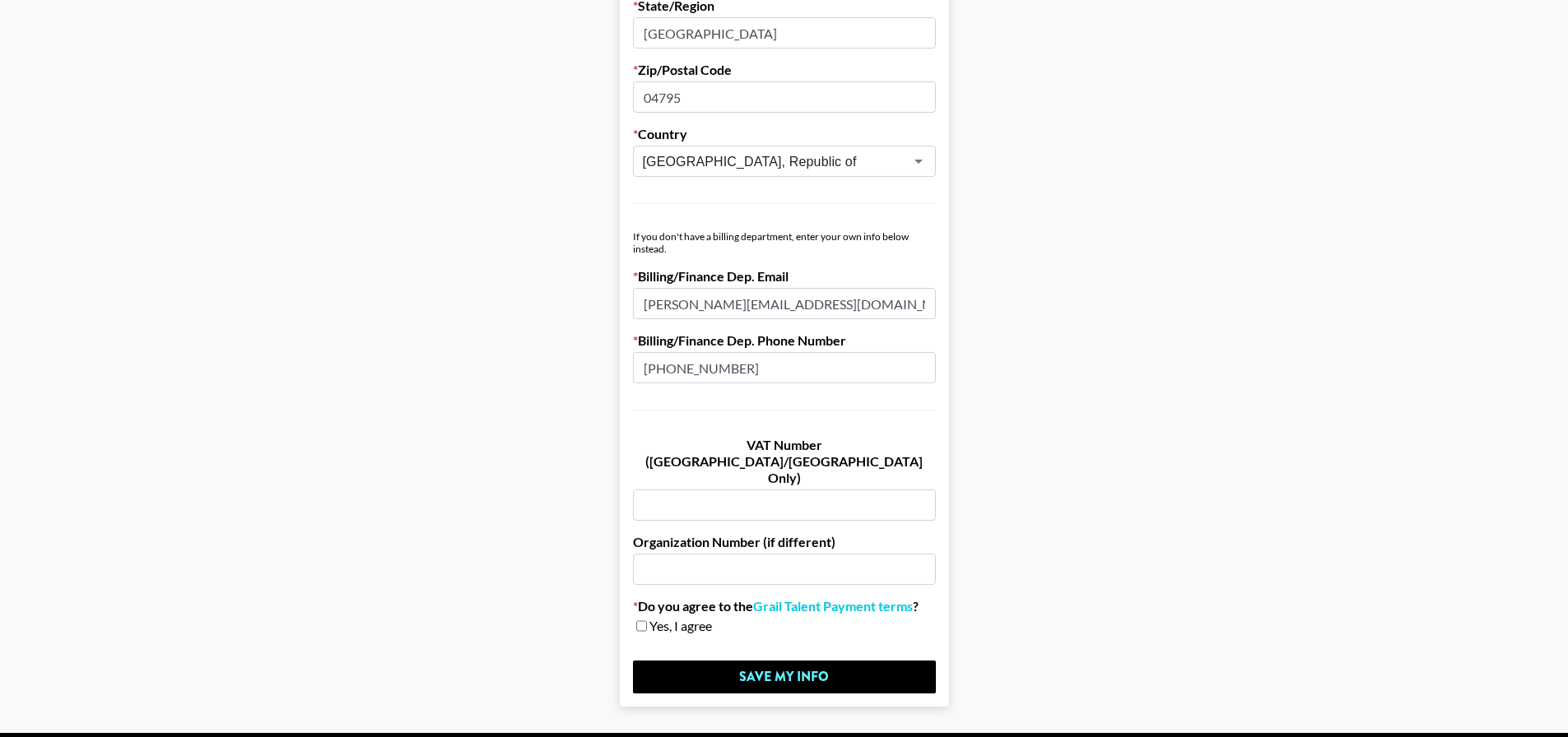
scroll to position [835, 0]
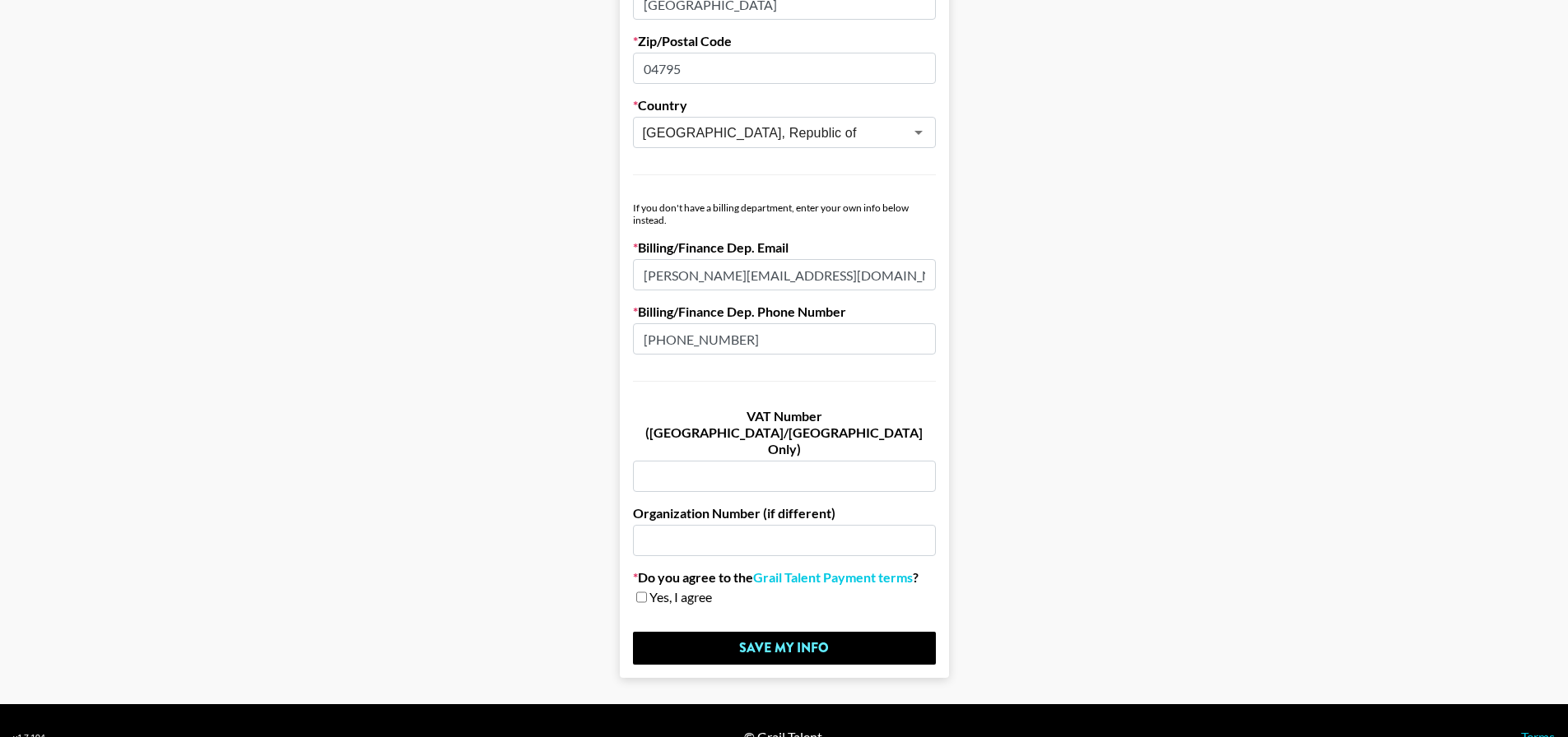
type input "04795"
click at [646, 592] on input "checkbox" at bounding box center [642, 598] width 11 height 11
checkbox input "true"
click at [813, 632] on input "Save My Info" at bounding box center [784, 648] width 303 height 33
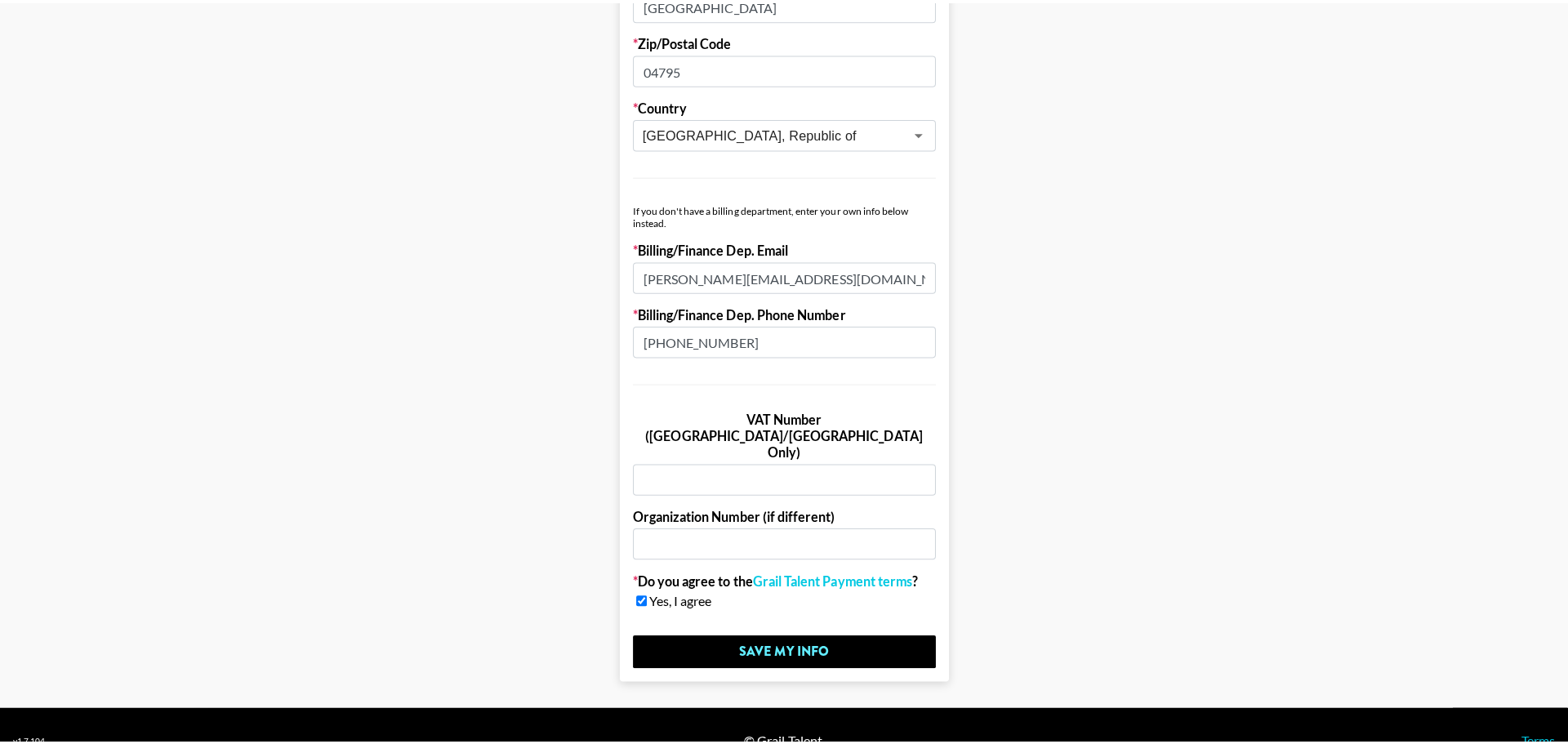
scroll to position [0, 0]
